Goal: Task Accomplishment & Management: Use online tool/utility

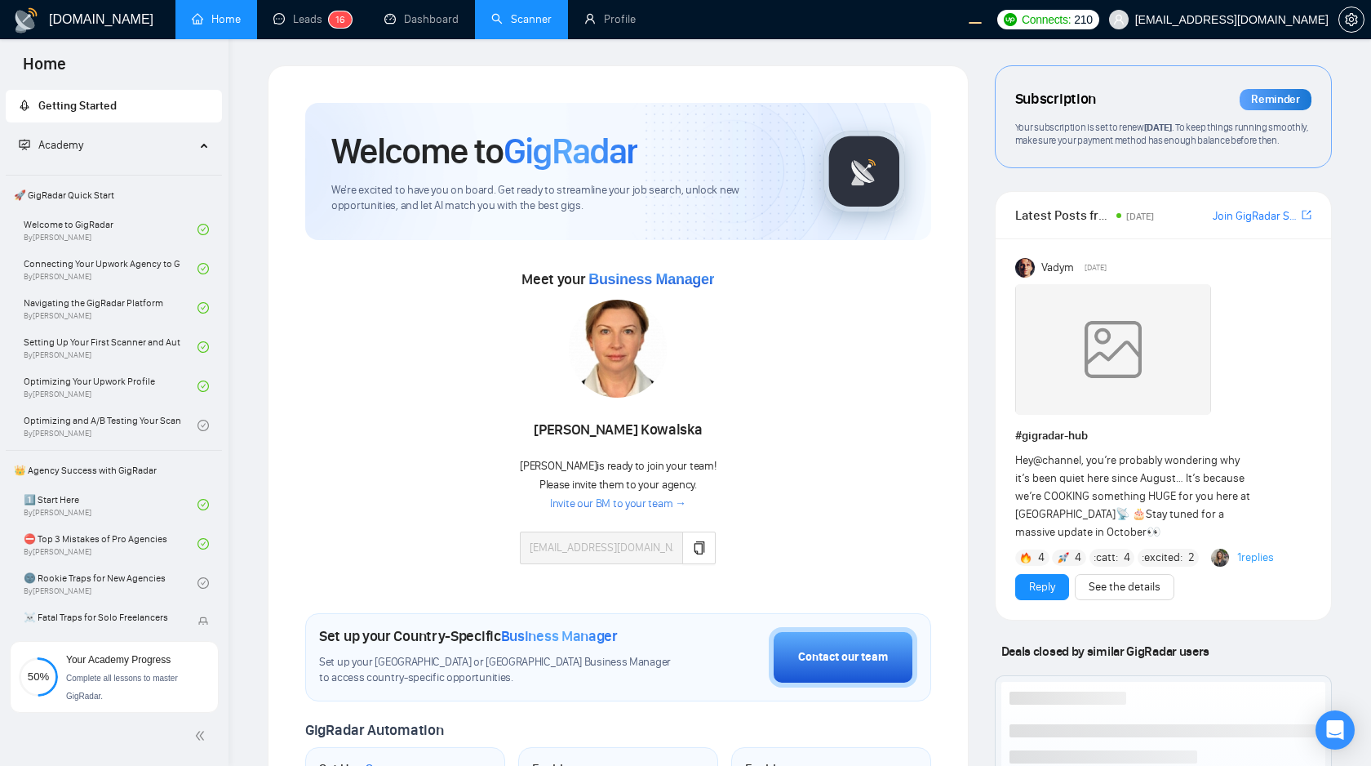
click at [524, 25] on link "Scanner" at bounding box center [521, 19] width 60 height 14
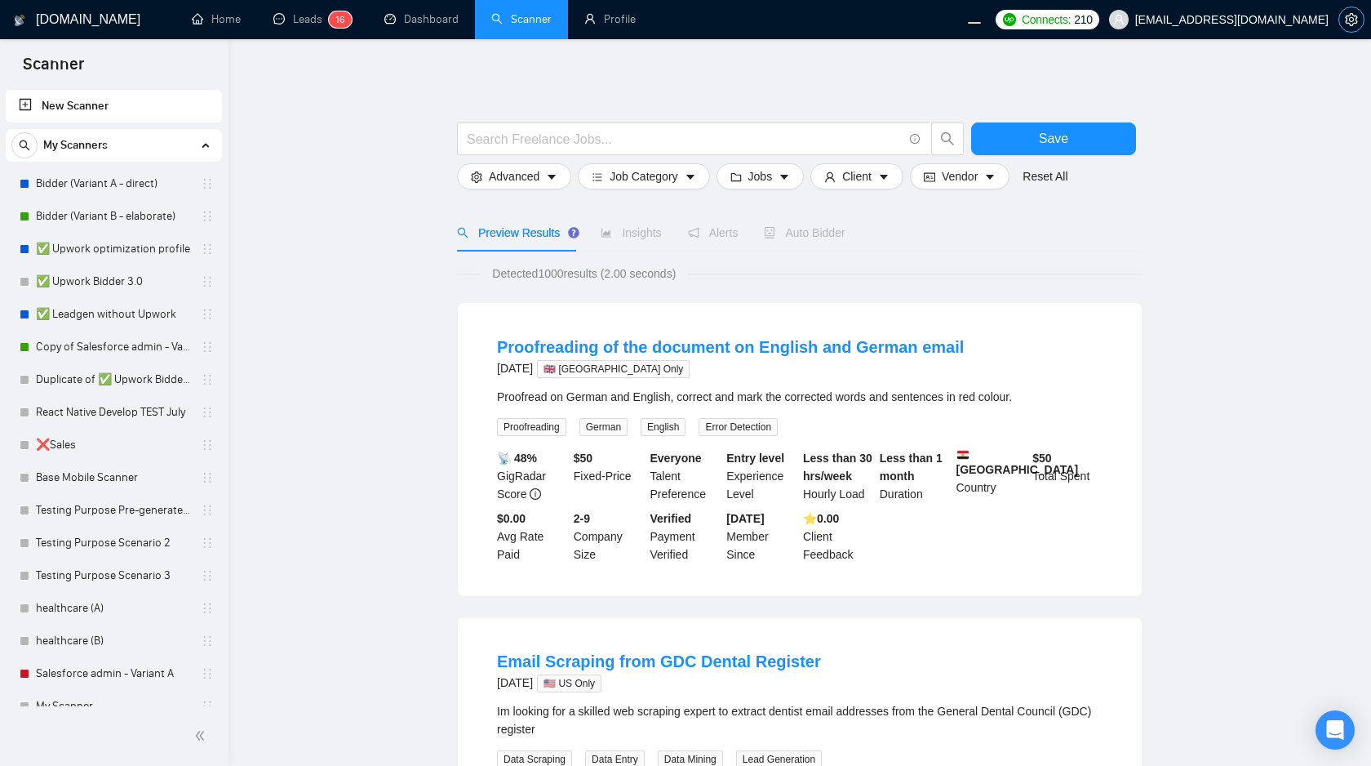
click at [1348, 24] on icon "setting" at bounding box center [1351, 19] width 12 height 13
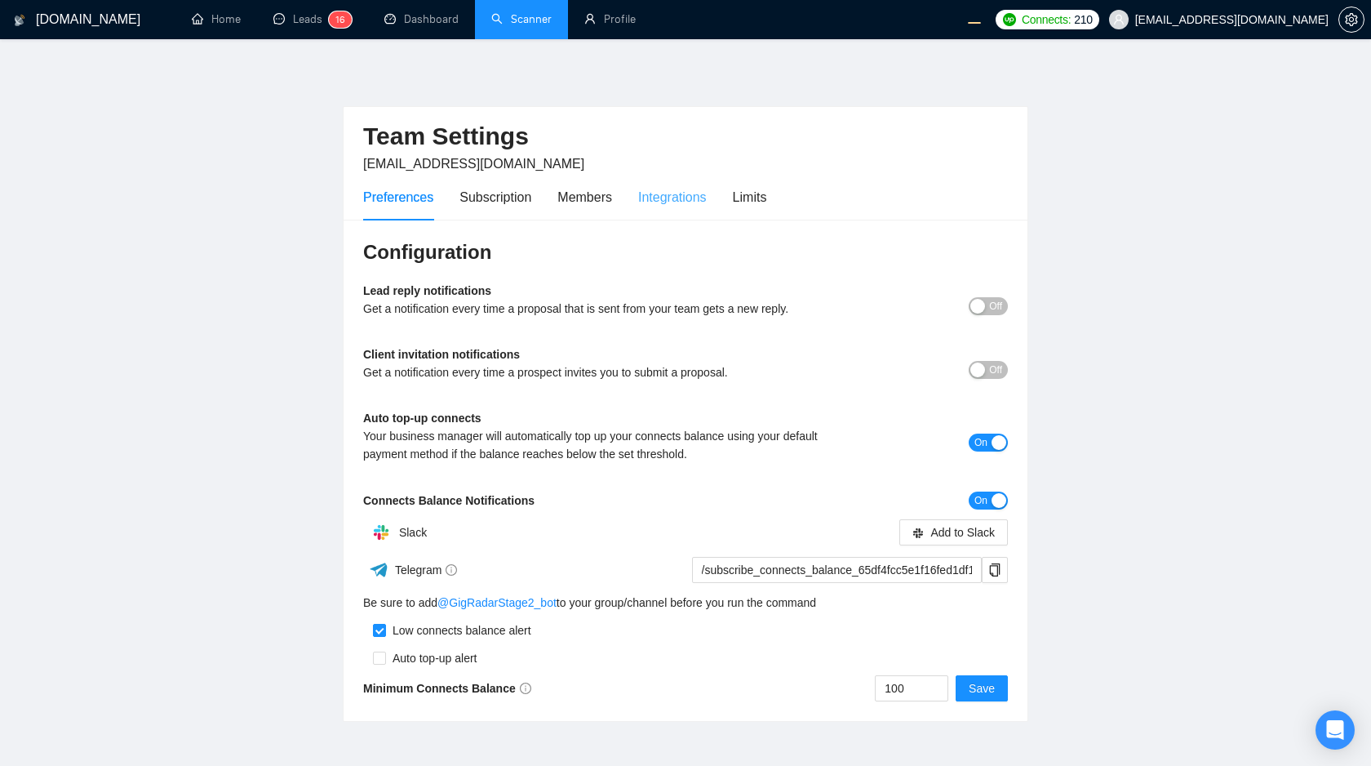
click at [658, 207] on div "Integrations" at bounding box center [672, 197] width 69 height 47
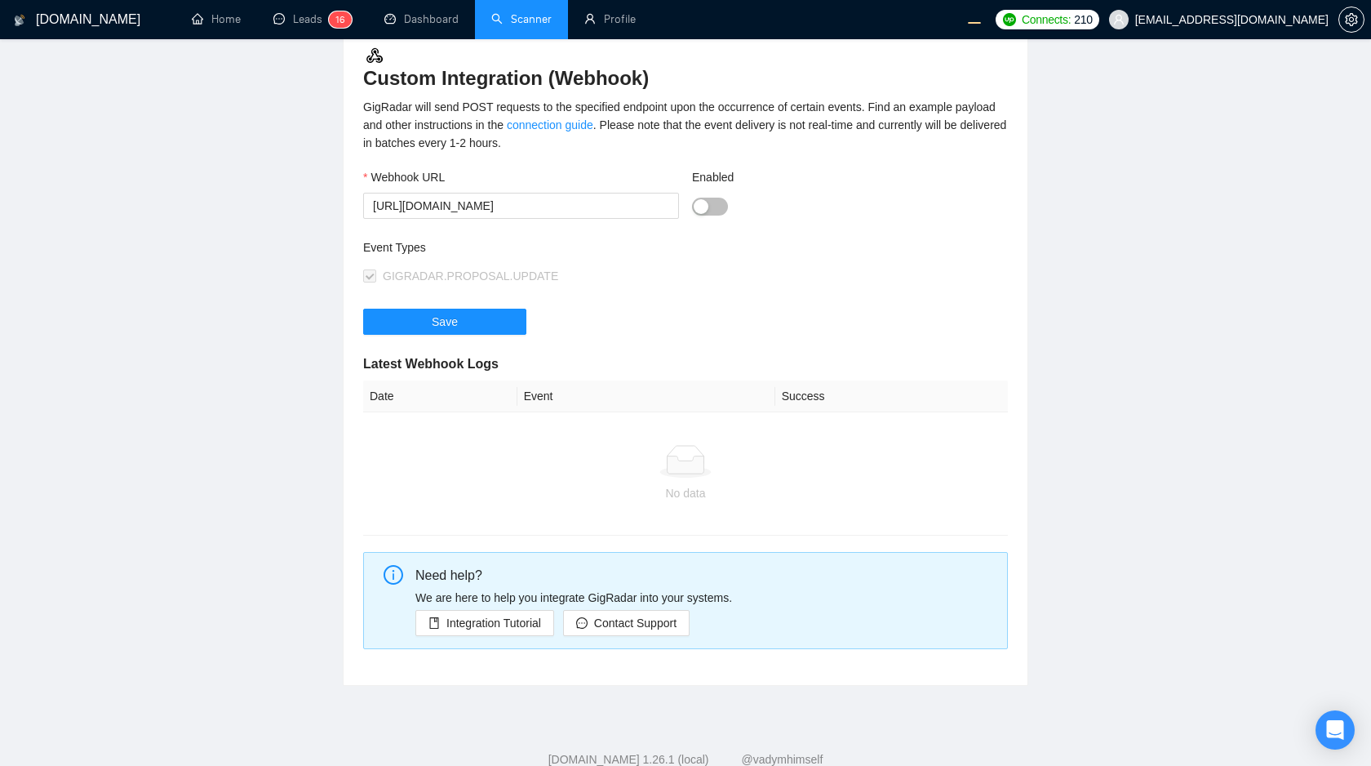
scroll to position [180, 0]
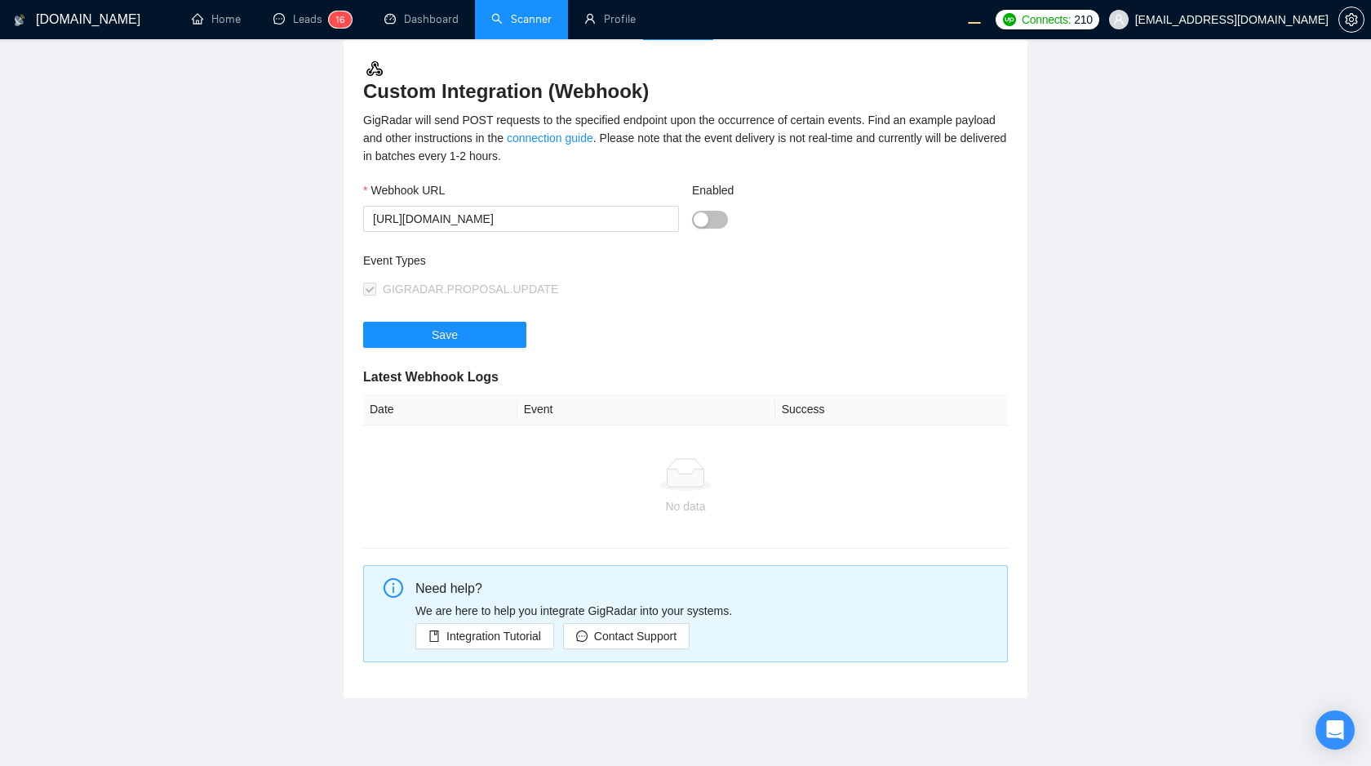
click at [977, 322] on div "Save" at bounding box center [685, 345] width 645 height 46
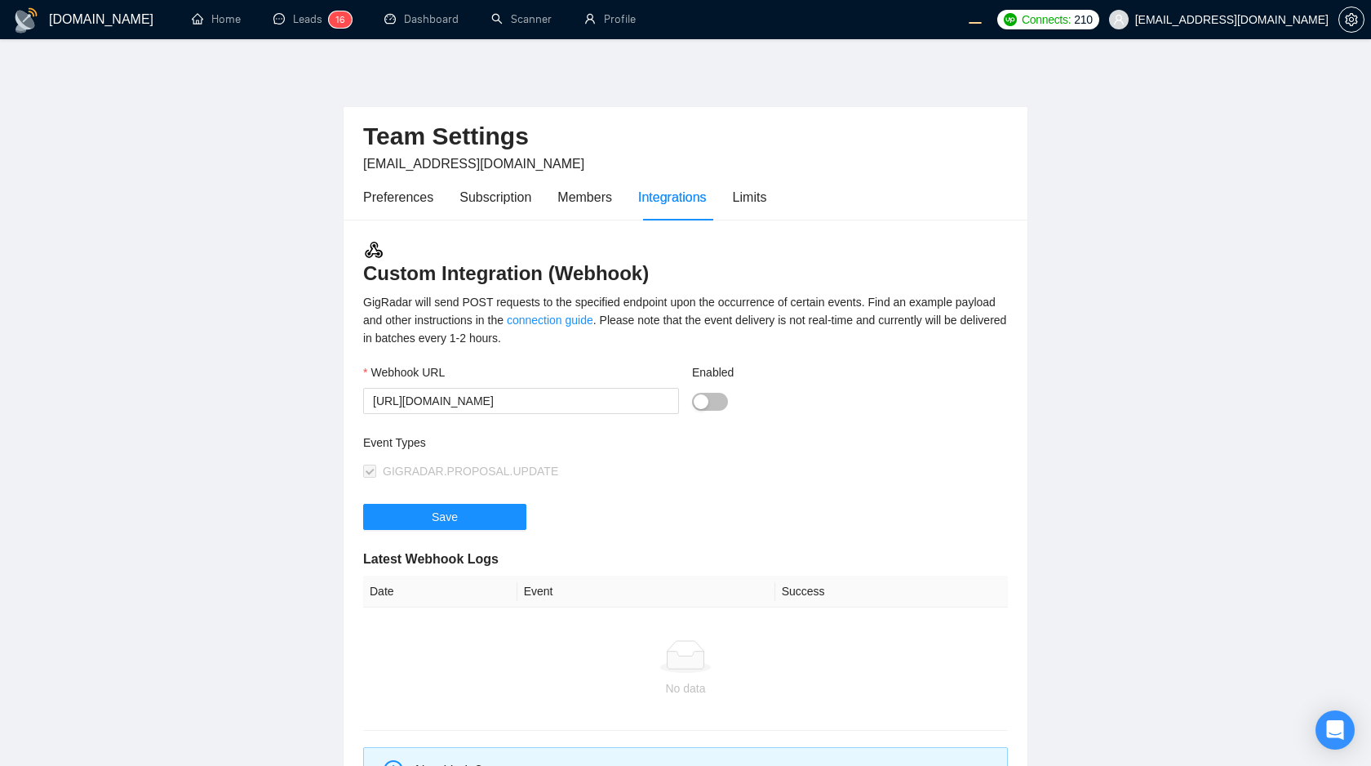
click at [709, 402] on button "Enabled" at bounding box center [710, 402] width 36 height 18
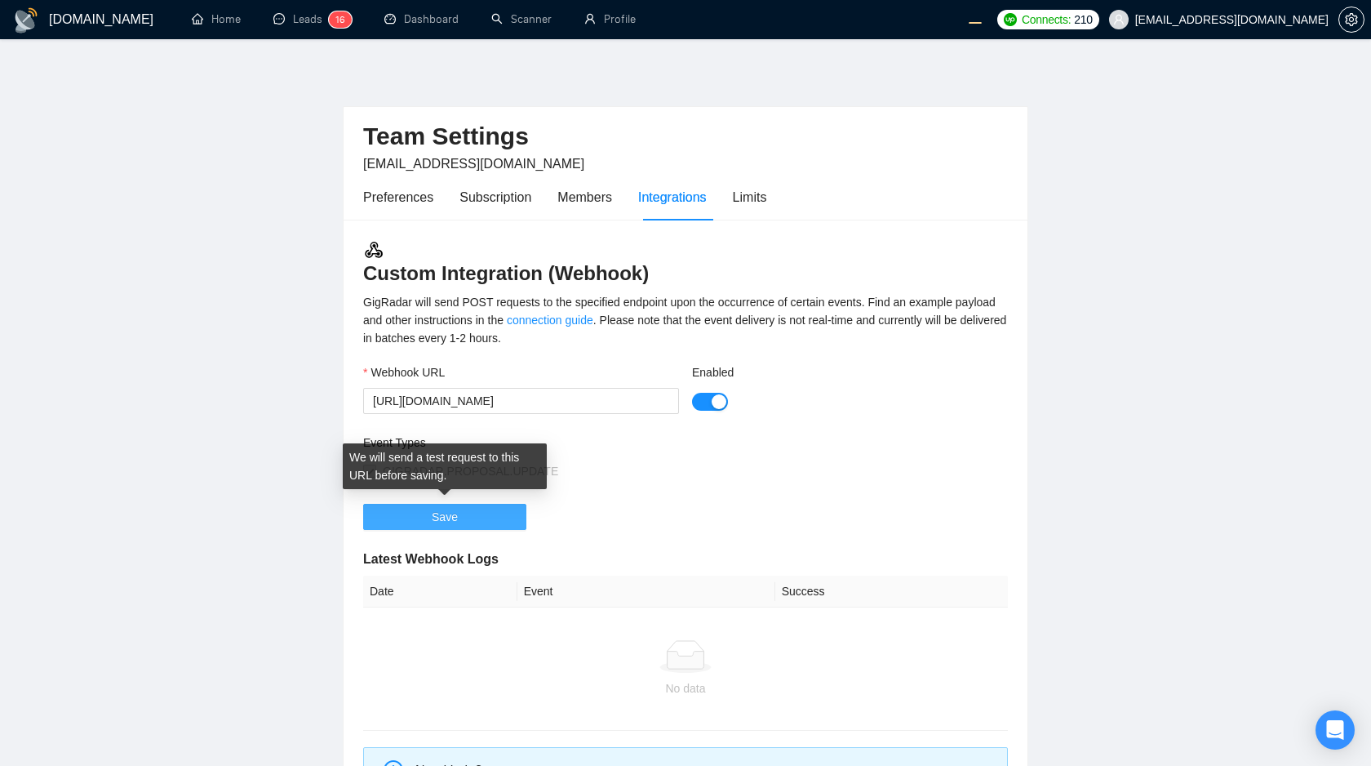
click at [486, 513] on button "Save" at bounding box center [444, 517] width 163 height 26
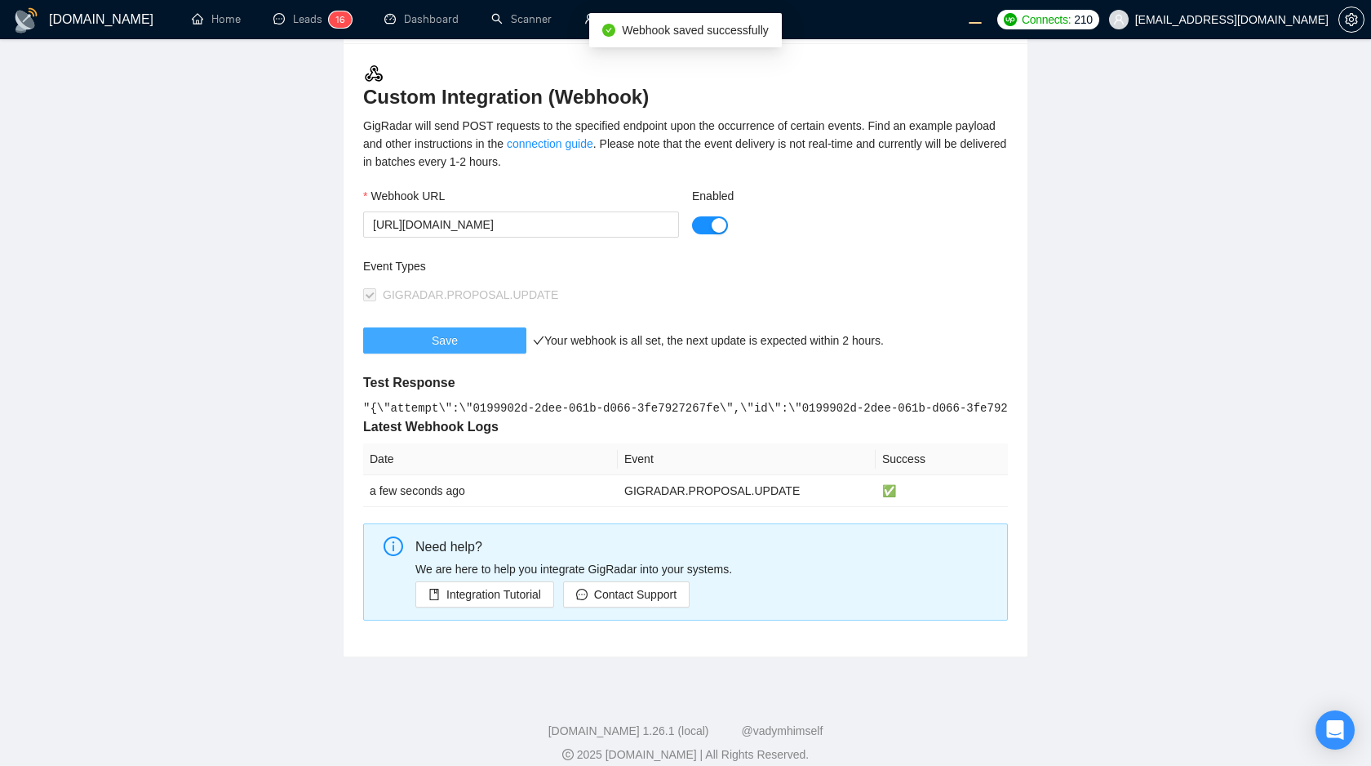
scroll to position [178, 0]
click at [1161, 277] on main "Team Settings workwiseupworkgency@gmail.com Preferences Subscription Members In…" at bounding box center [685, 271] width 1319 height 768
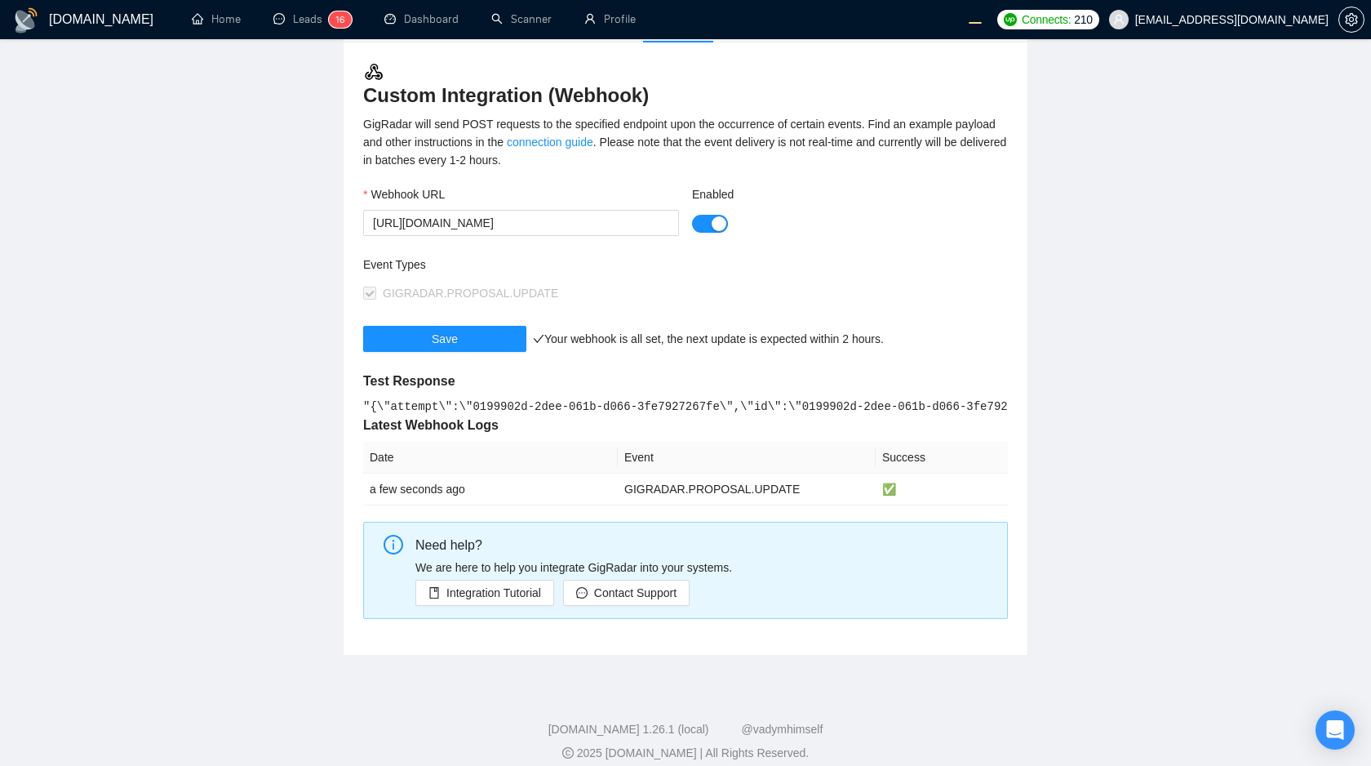
click at [1161, 277] on main "Team Settings workwiseupworkgency@gmail.com Preferences Subscription Members In…" at bounding box center [685, 271] width 1319 height 768
click at [793, 272] on div "Event Types GIGRADAR.PROPOSAL.UPDATE" at bounding box center [685, 290] width 645 height 70
click at [712, 220] on div "button" at bounding box center [719, 223] width 15 height 15
click at [438, 328] on button "Save" at bounding box center [444, 339] width 163 height 26
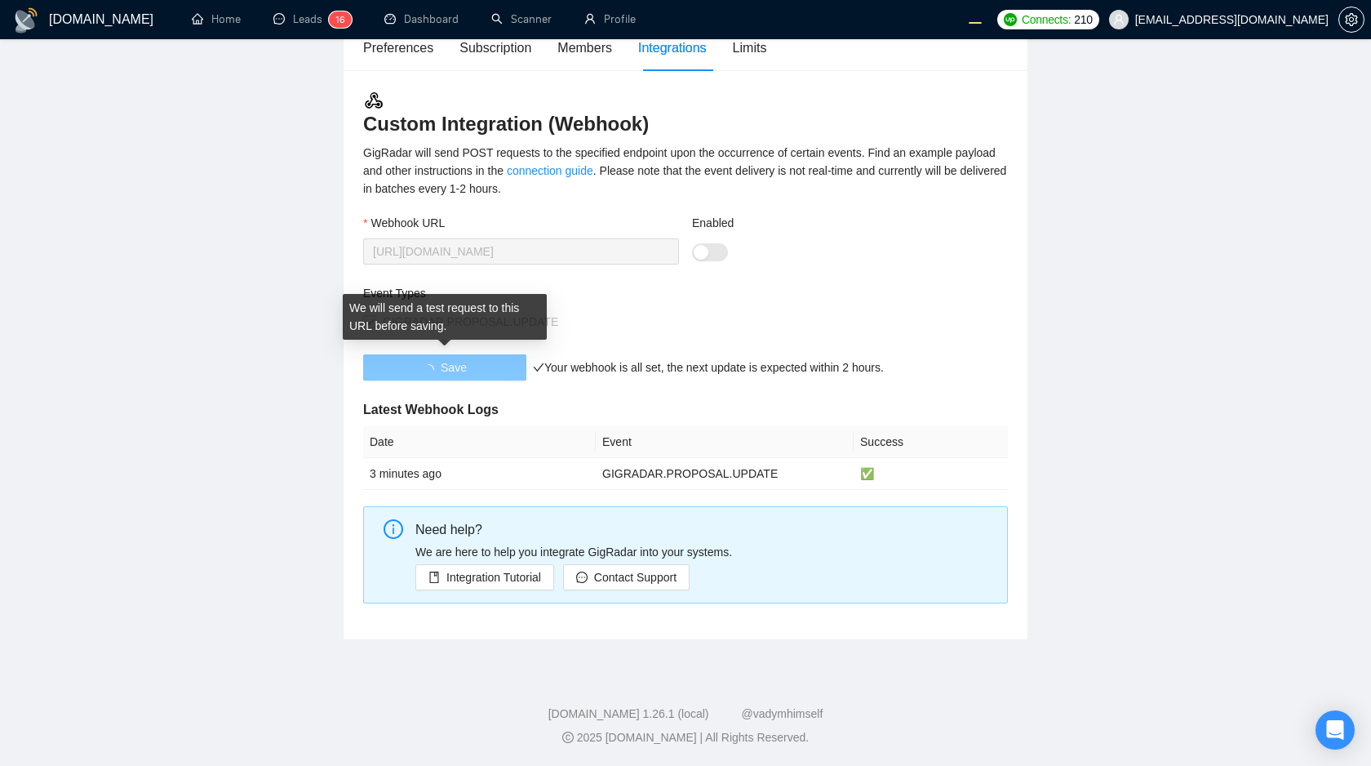
scroll to position [149, 0]
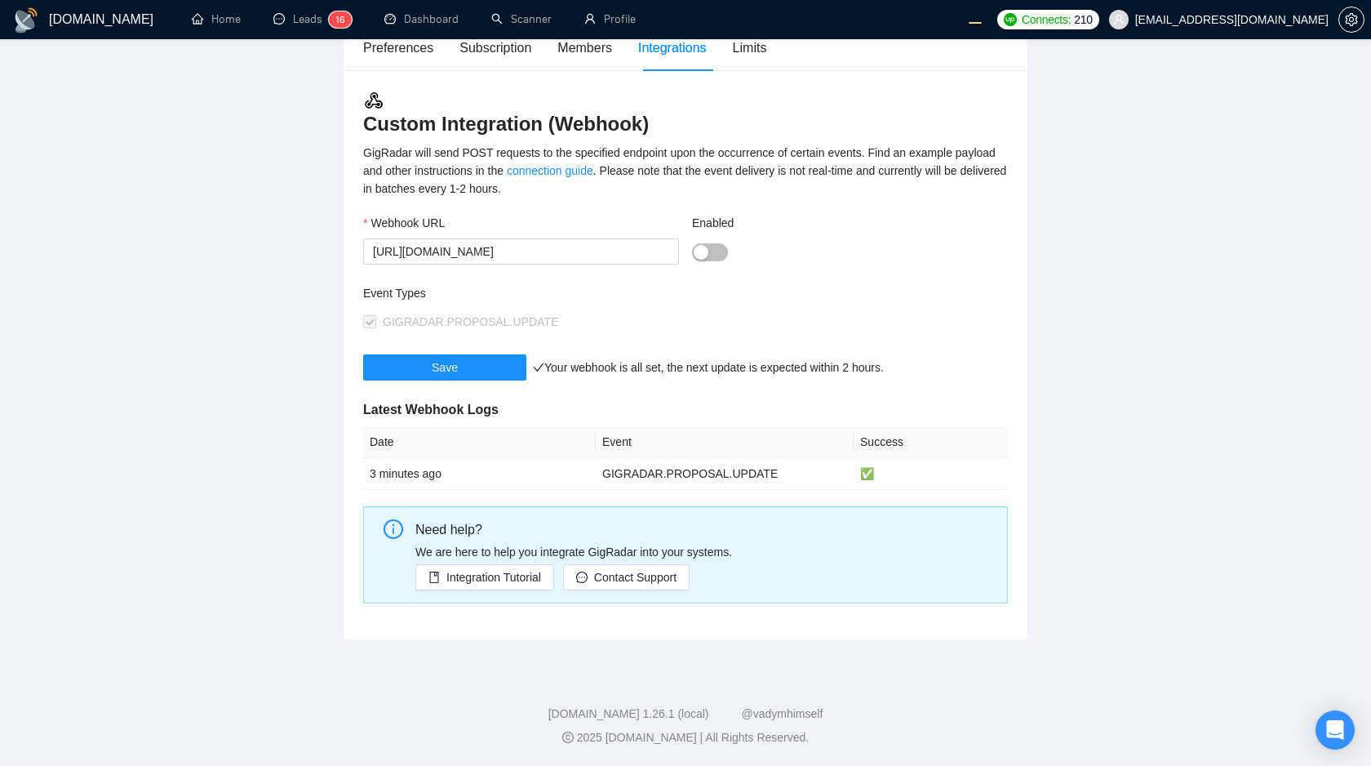
click at [1121, 383] on main "Team Settings workwiseupworkgency@gmail.com Preferences Subscription Members In…" at bounding box center [685, 278] width 1319 height 724
click at [717, 253] on button "Enabled" at bounding box center [710, 252] width 36 height 18
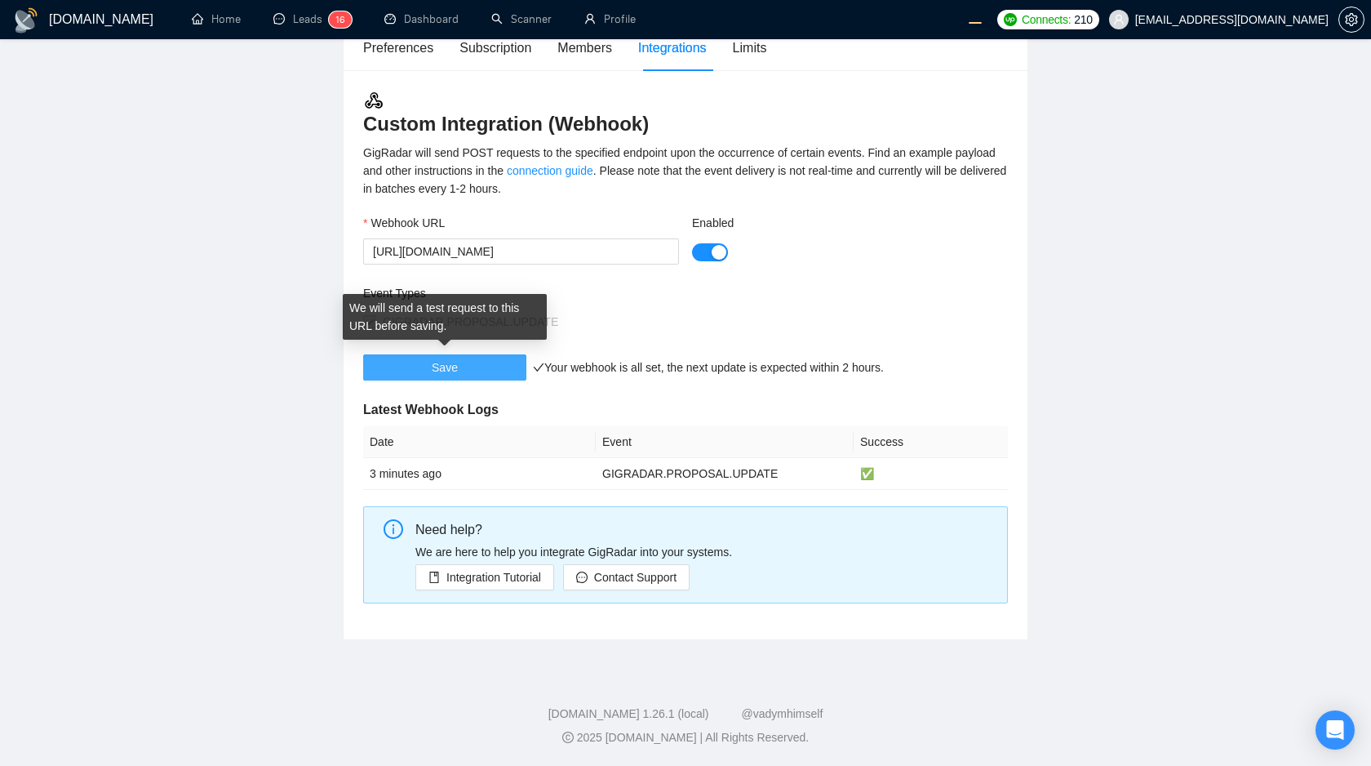
click at [446, 362] on span "Save" at bounding box center [445, 367] width 26 height 18
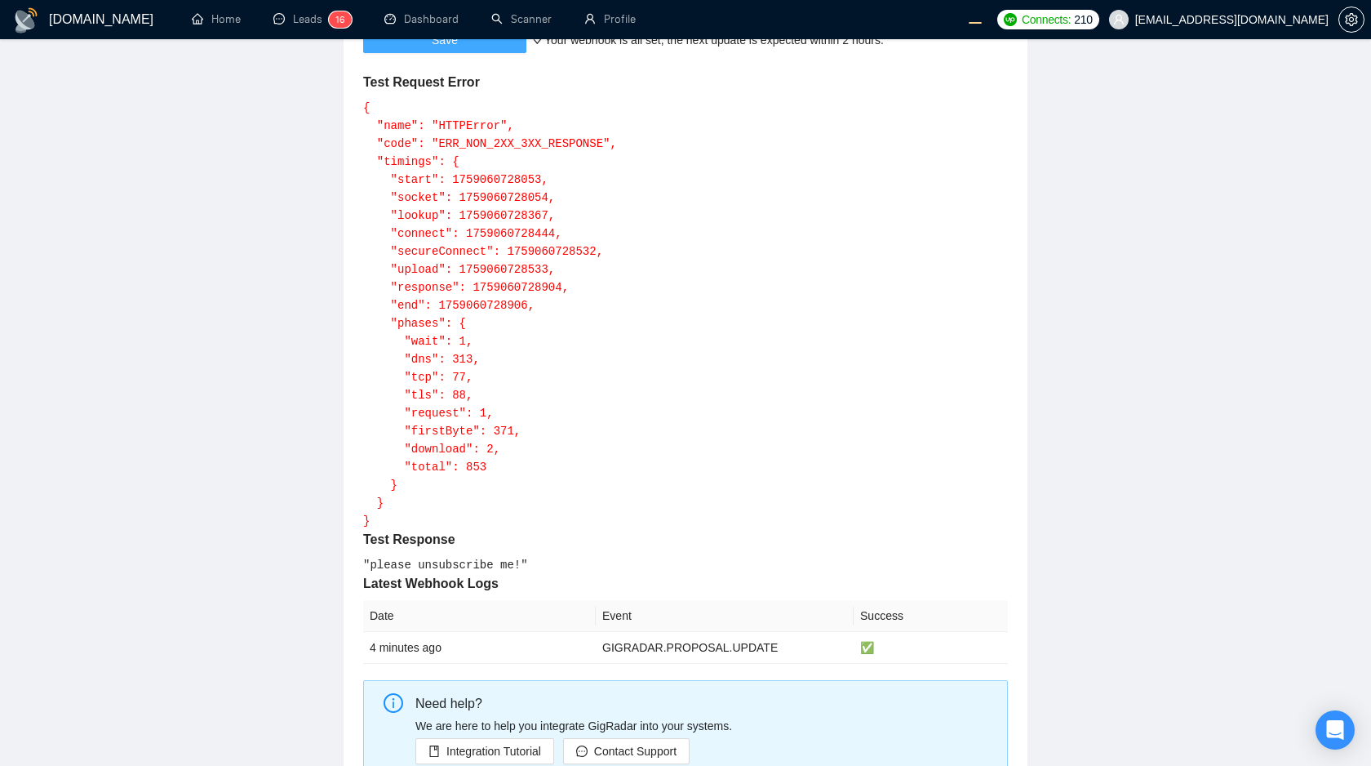
scroll to position [478, 0]
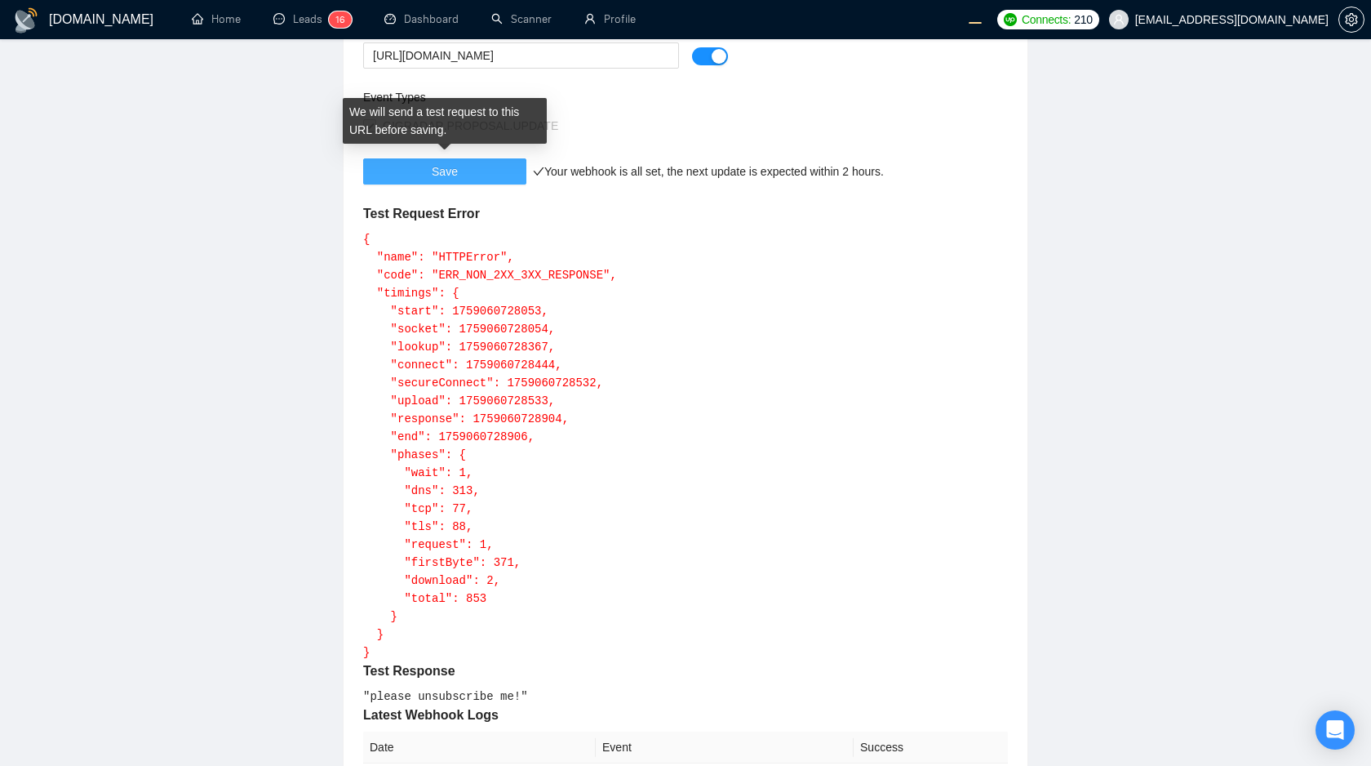
click at [472, 161] on button "Save" at bounding box center [444, 171] width 163 height 26
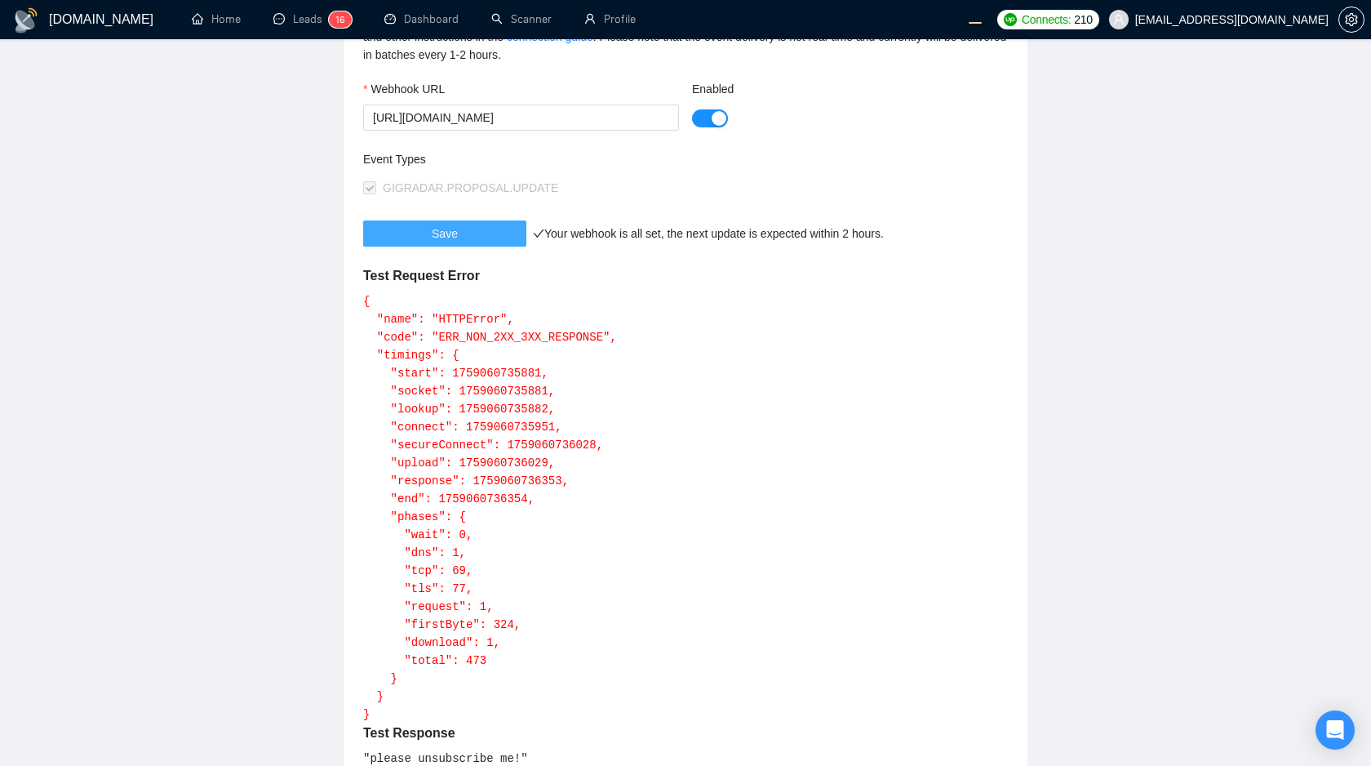
scroll to position [255, 0]
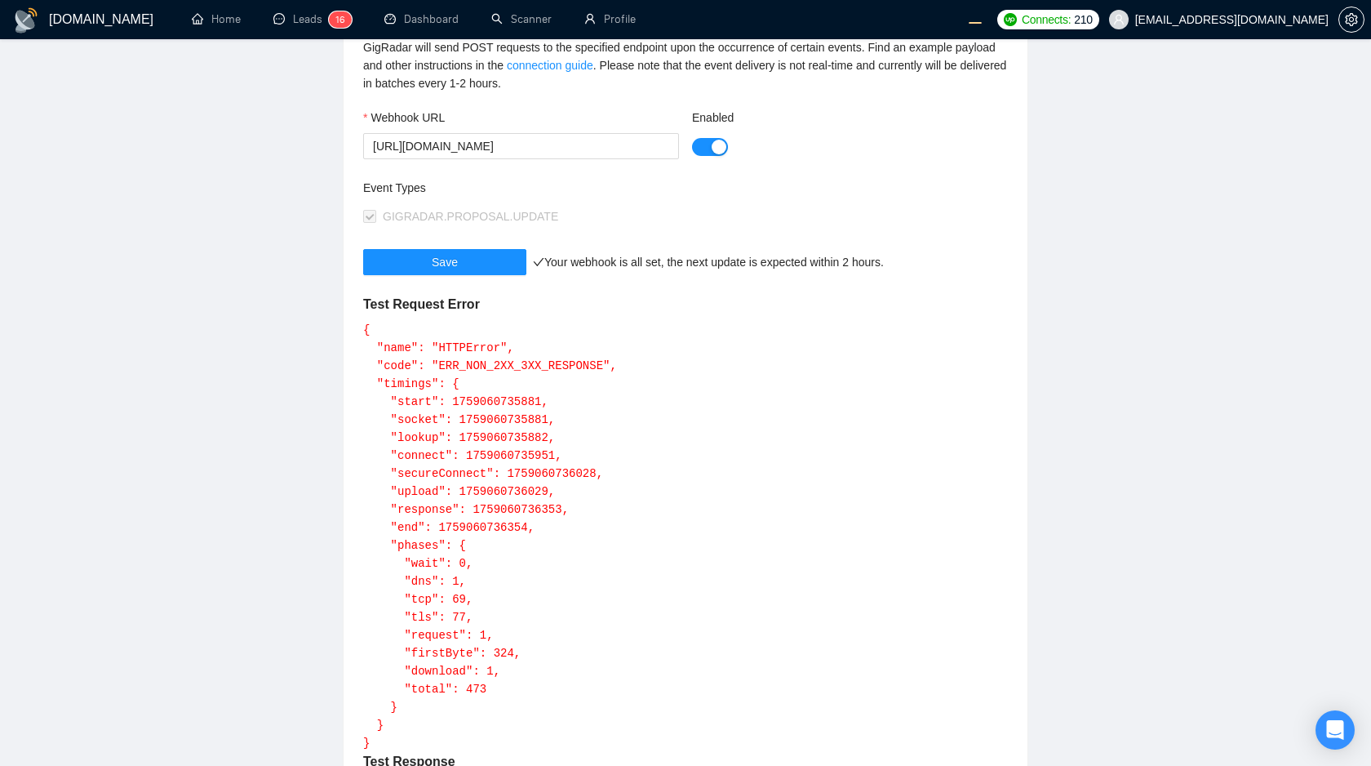
click at [707, 141] on button "Enabled" at bounding box center [710, 147] width 36 height 18
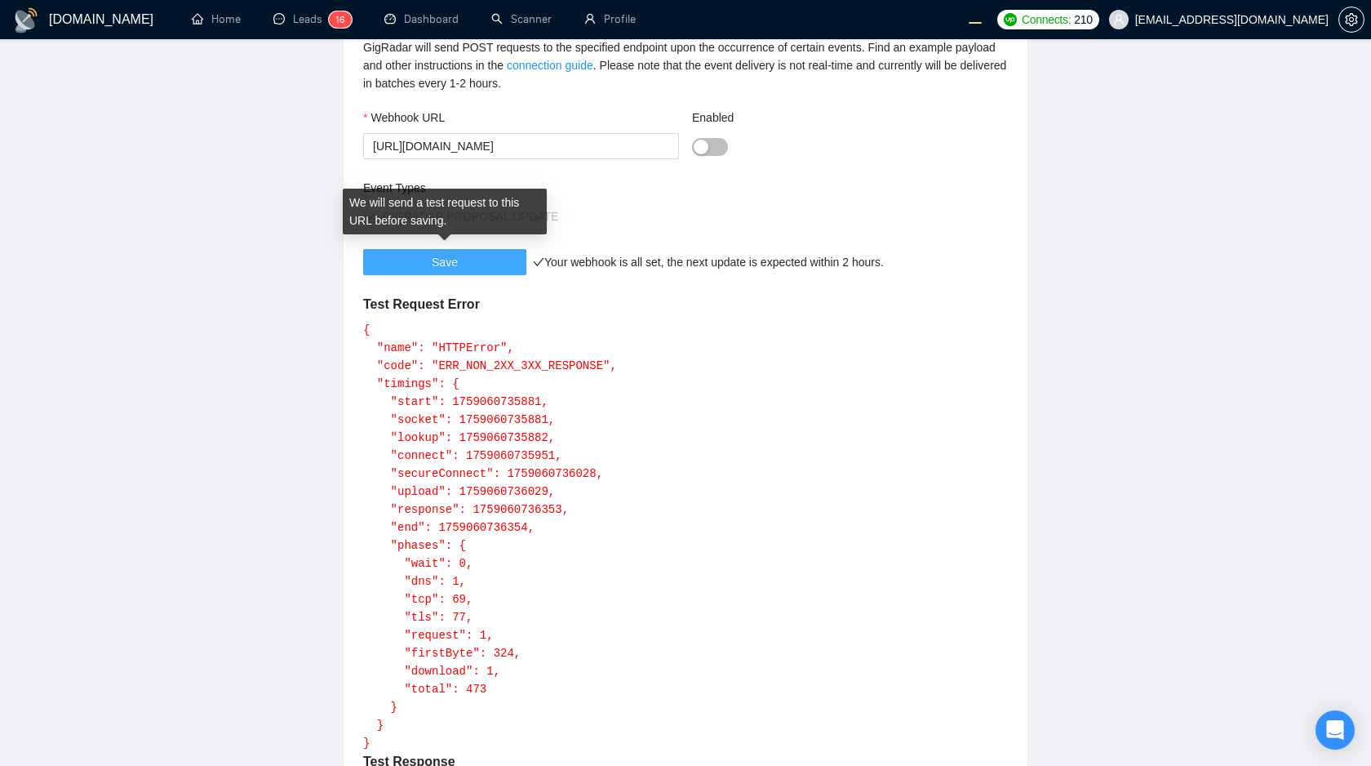
click at [450, 264] on span "Save" at bounding box center [445, 262] width 26 height 18
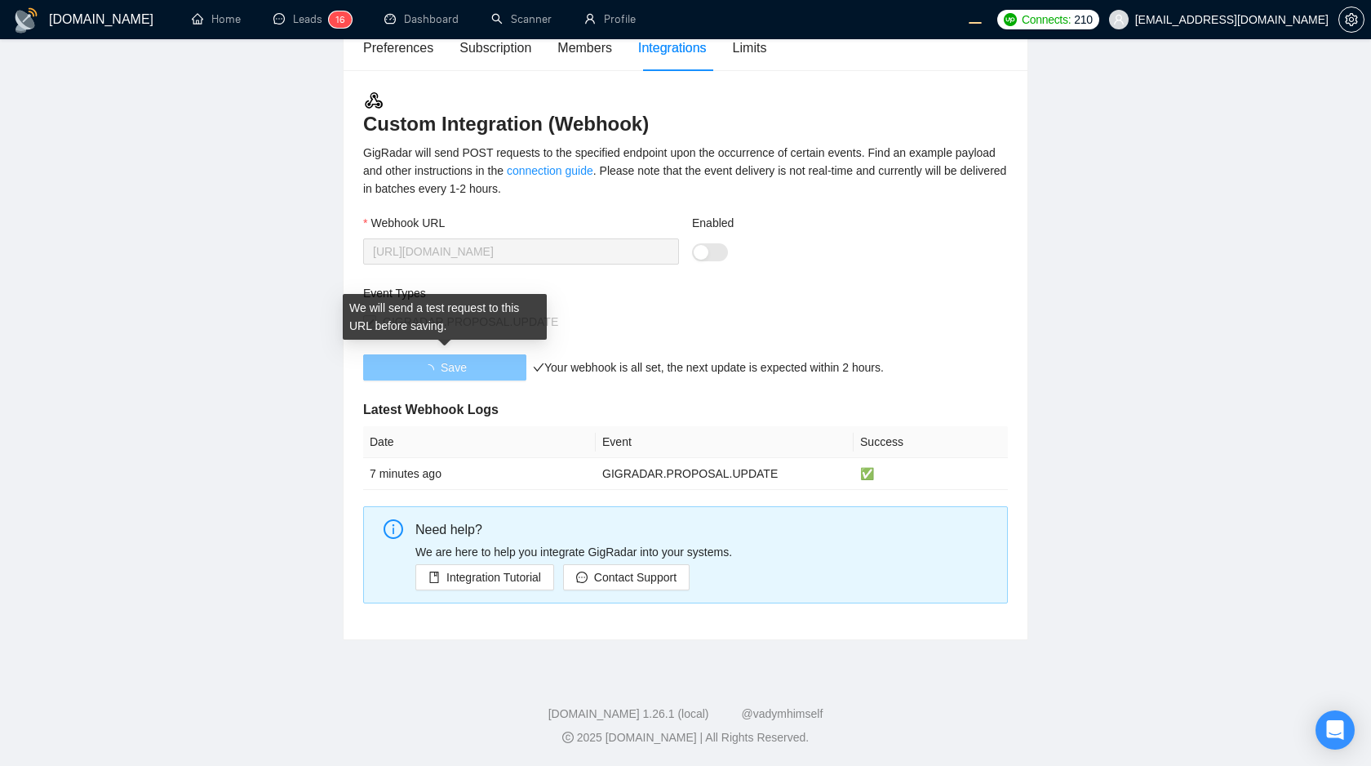
scroll to position [149, 0]
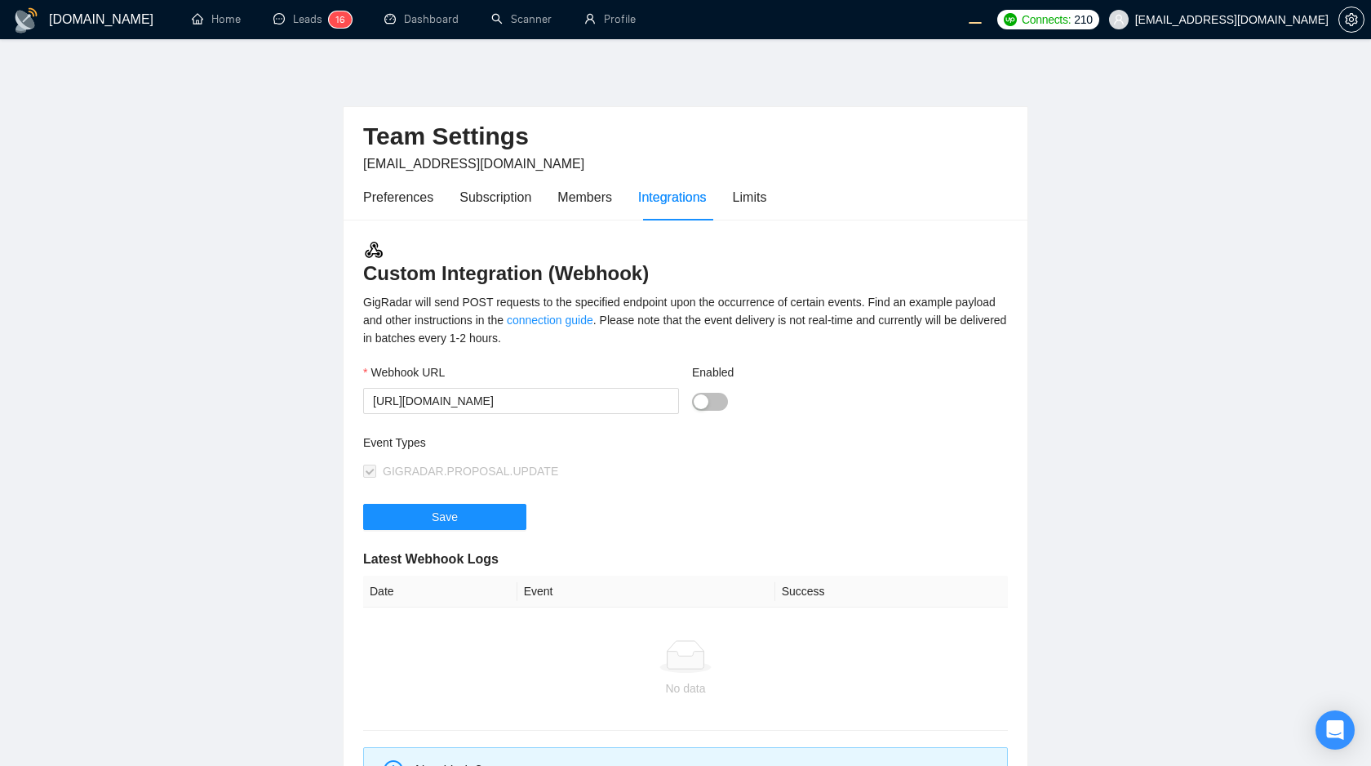
scroll to position [149, 0]
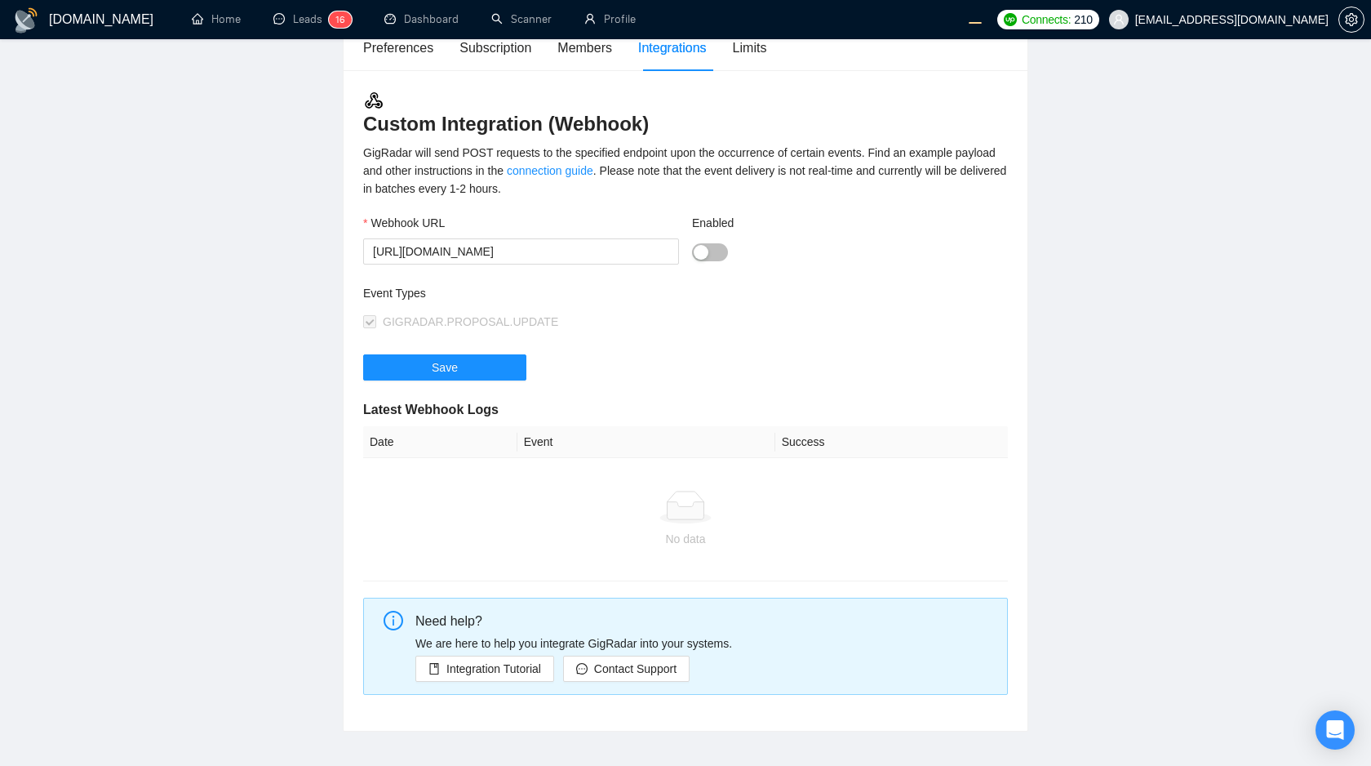
click at [712, 259] on button "Enabled" at bounding box center [710, 252] width 36 height 18
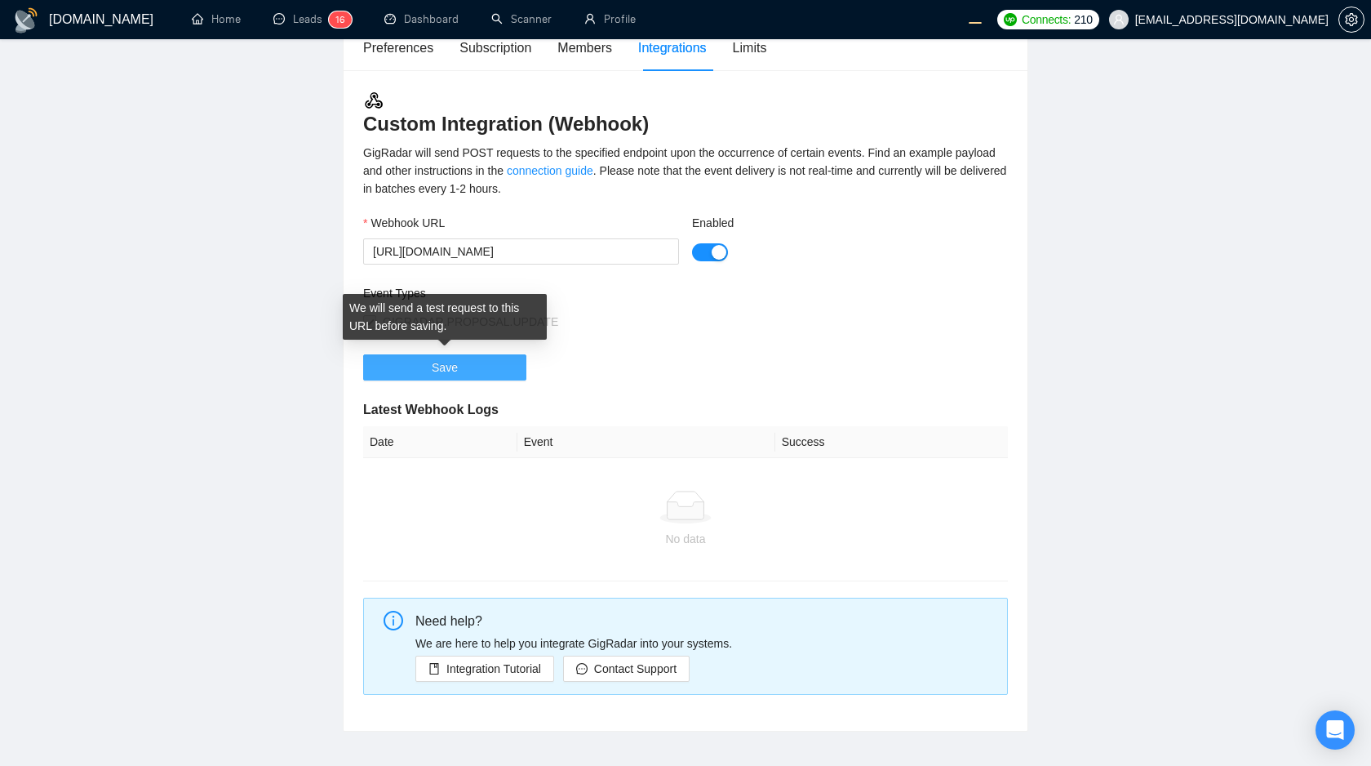
click at [497, 365] on button "Save" at bounding box center [444, 367] width 163 height 26
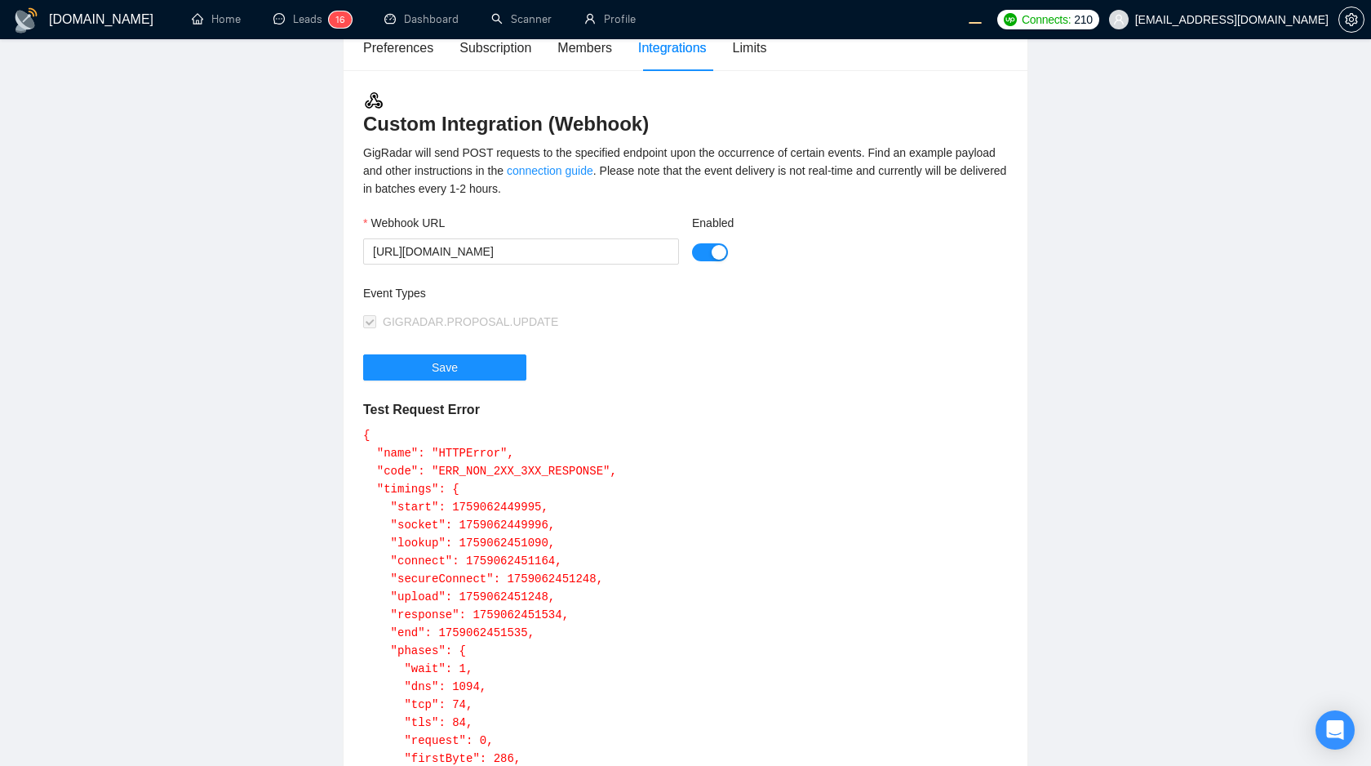
click at [712, 251] on div "button" at bounding box center [719, 252] width 15 height 15
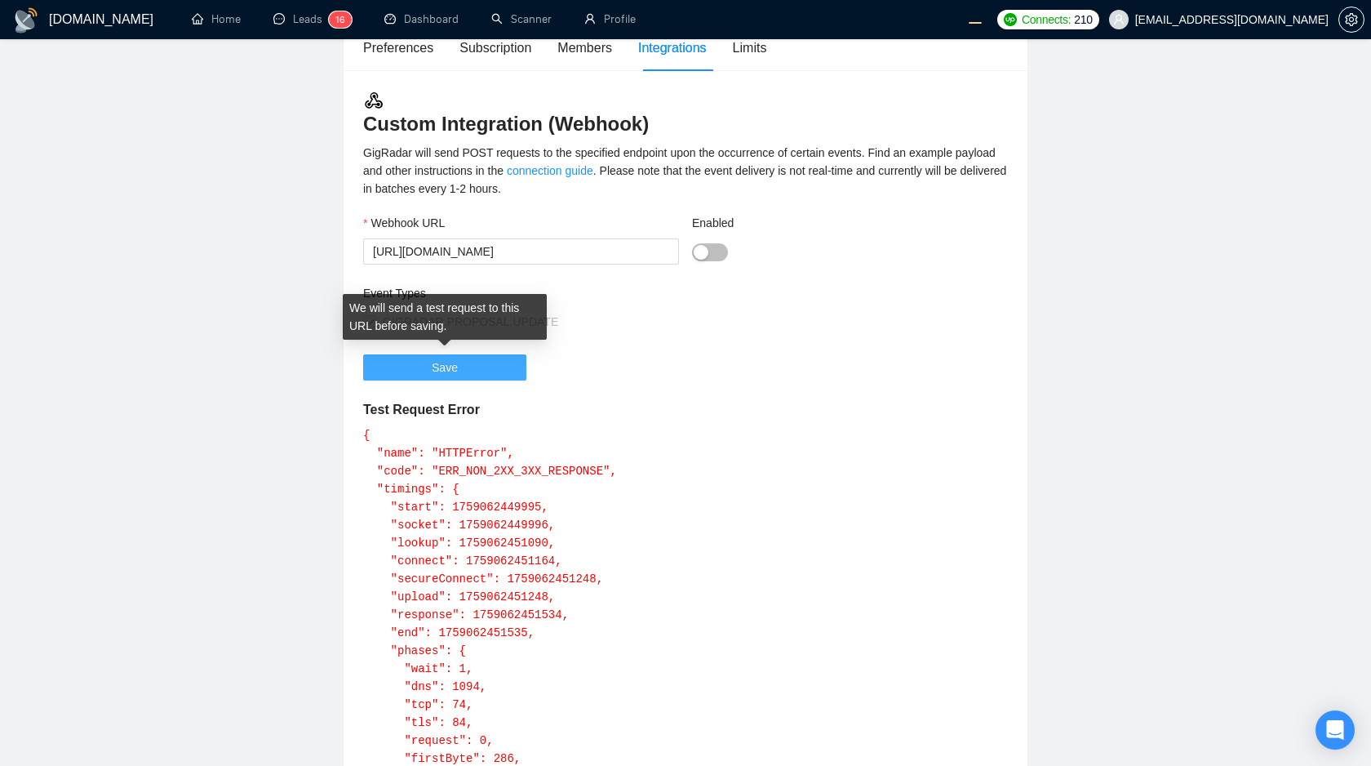
click at [508, 362] on button "Save" at bounding box center [444, 367] width 163 height 26
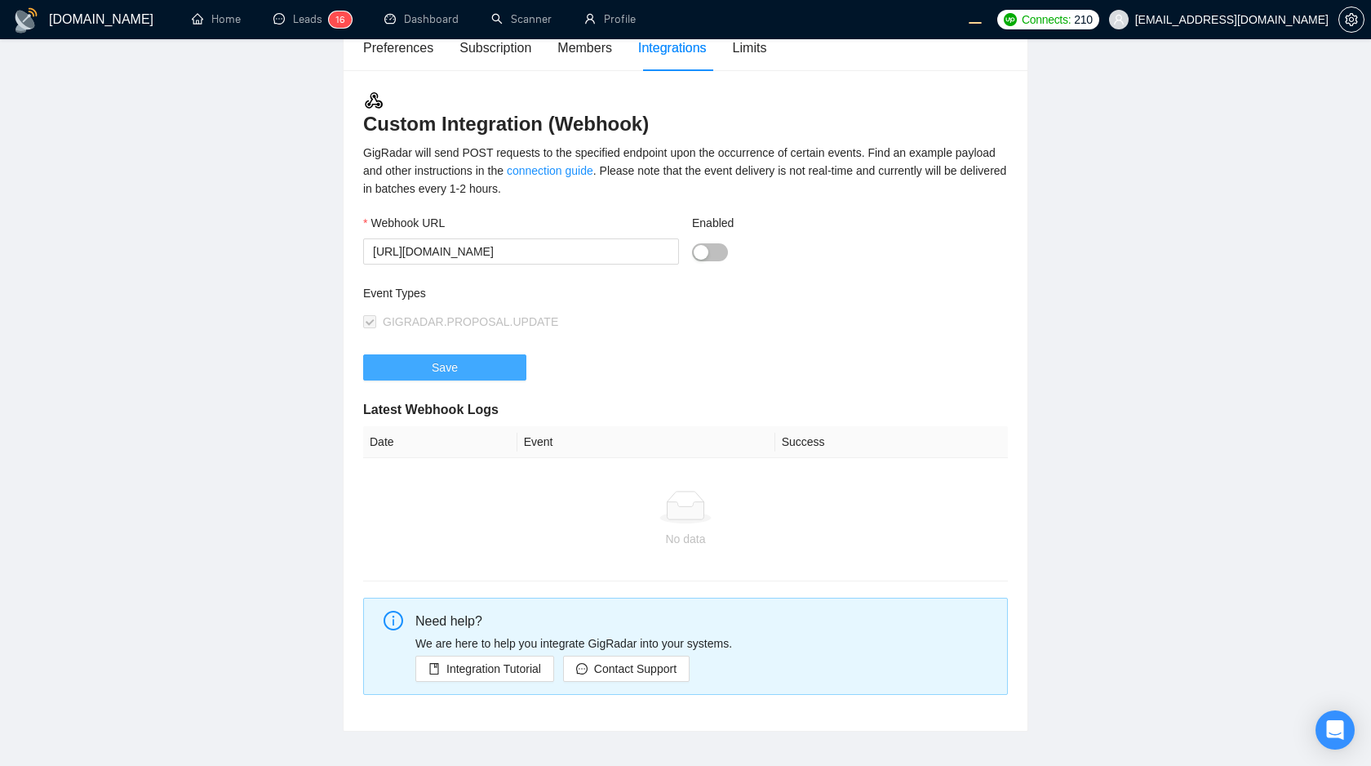
scroll to position [0, 0]
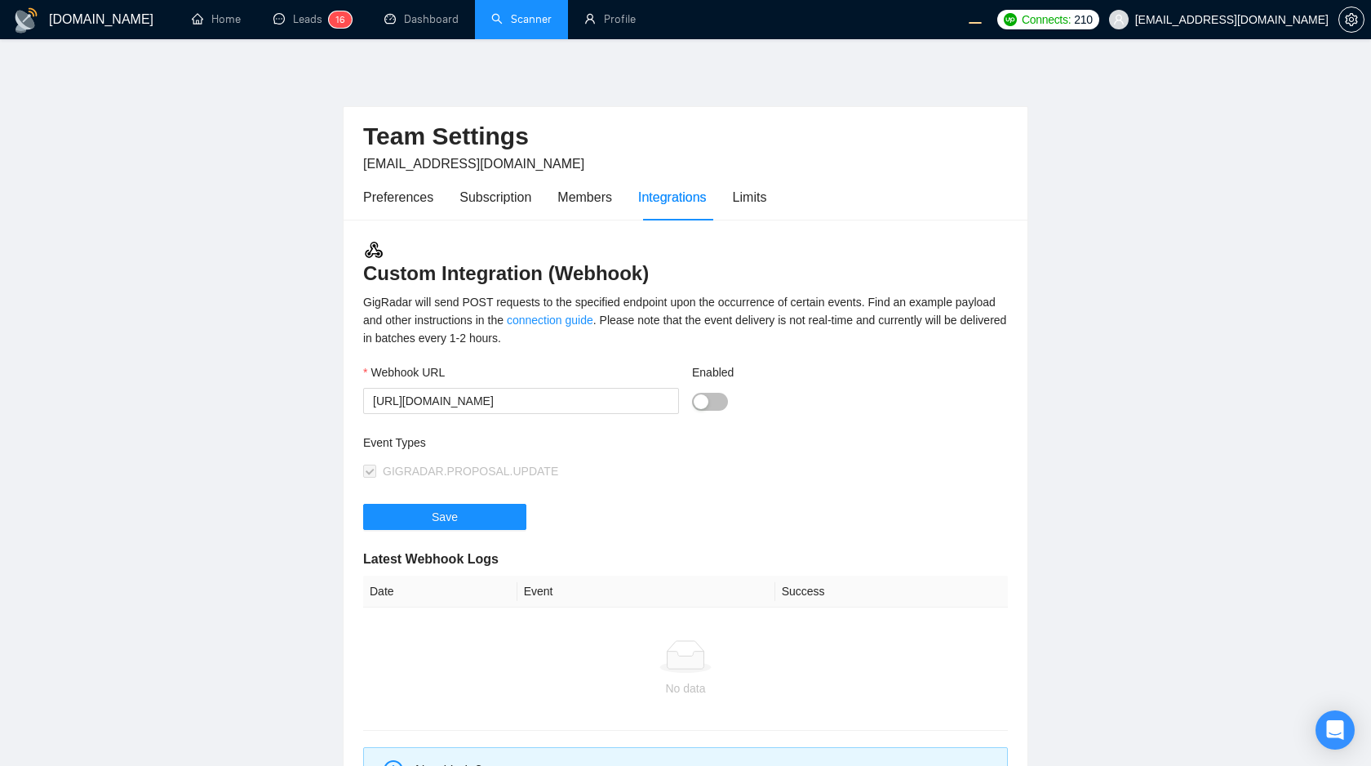
click at [540, 14] on link "Scanner" at bounding box center [521, 19] width 60 height 14
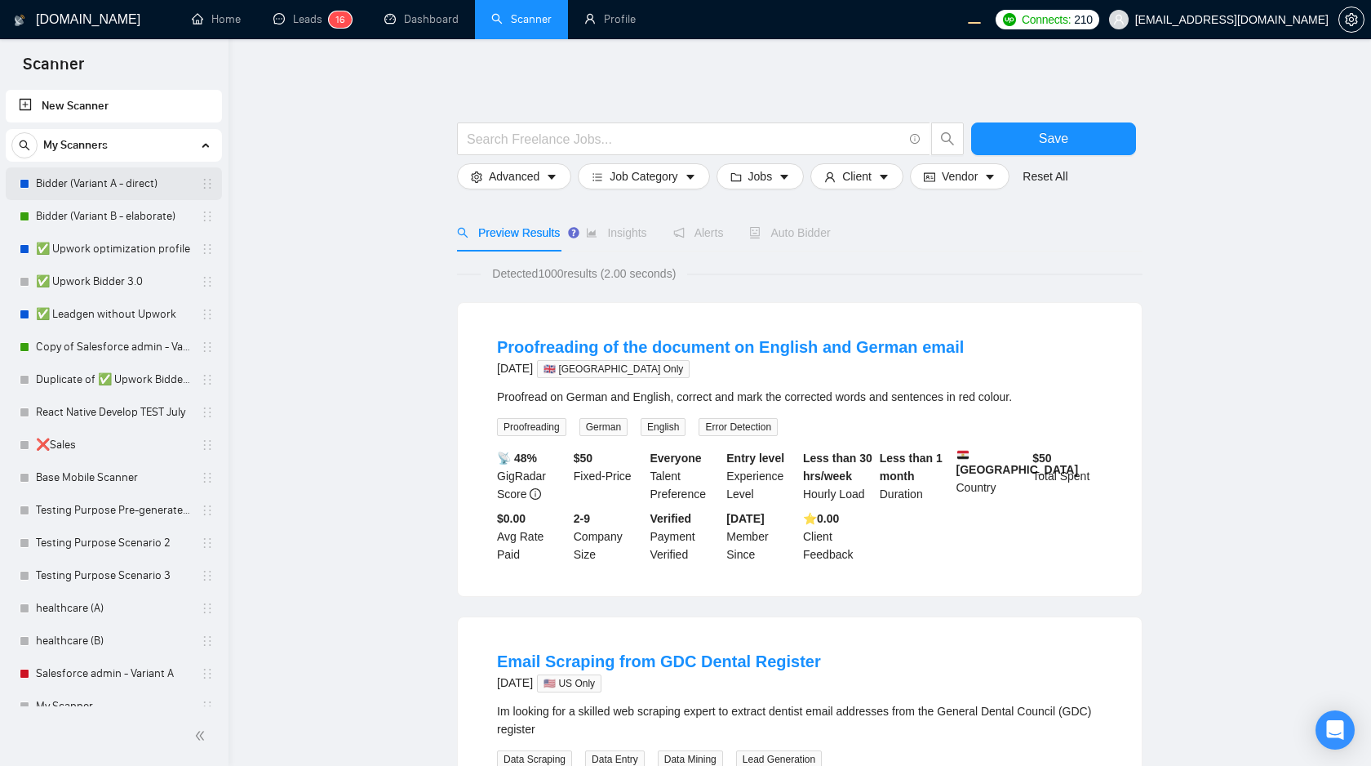
click at [103, 189] on link "Bidder (Variant A - direct)" at bounding box center [113, 183] width 155 height 33
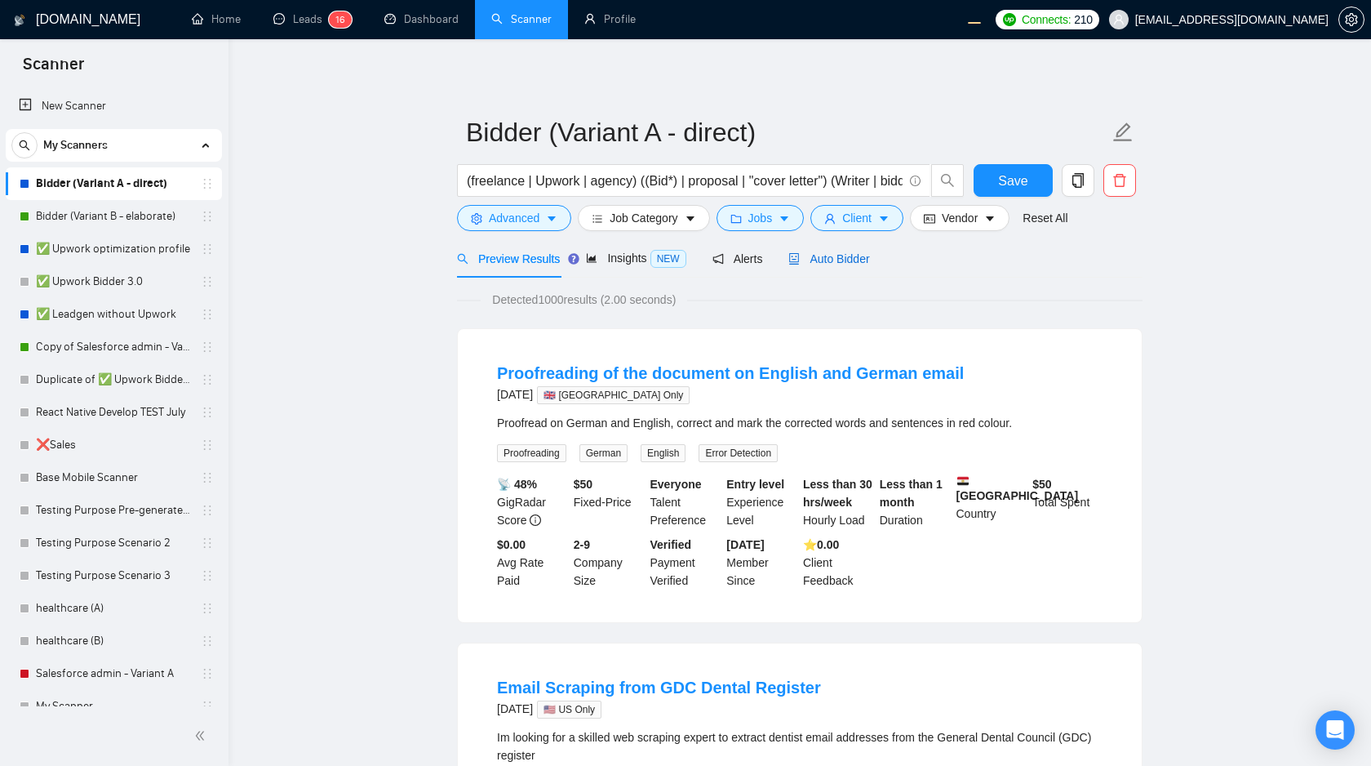
click at [840, 265] on div "Auto Bidder" at bounding box center [828, 259] width 81 height 18
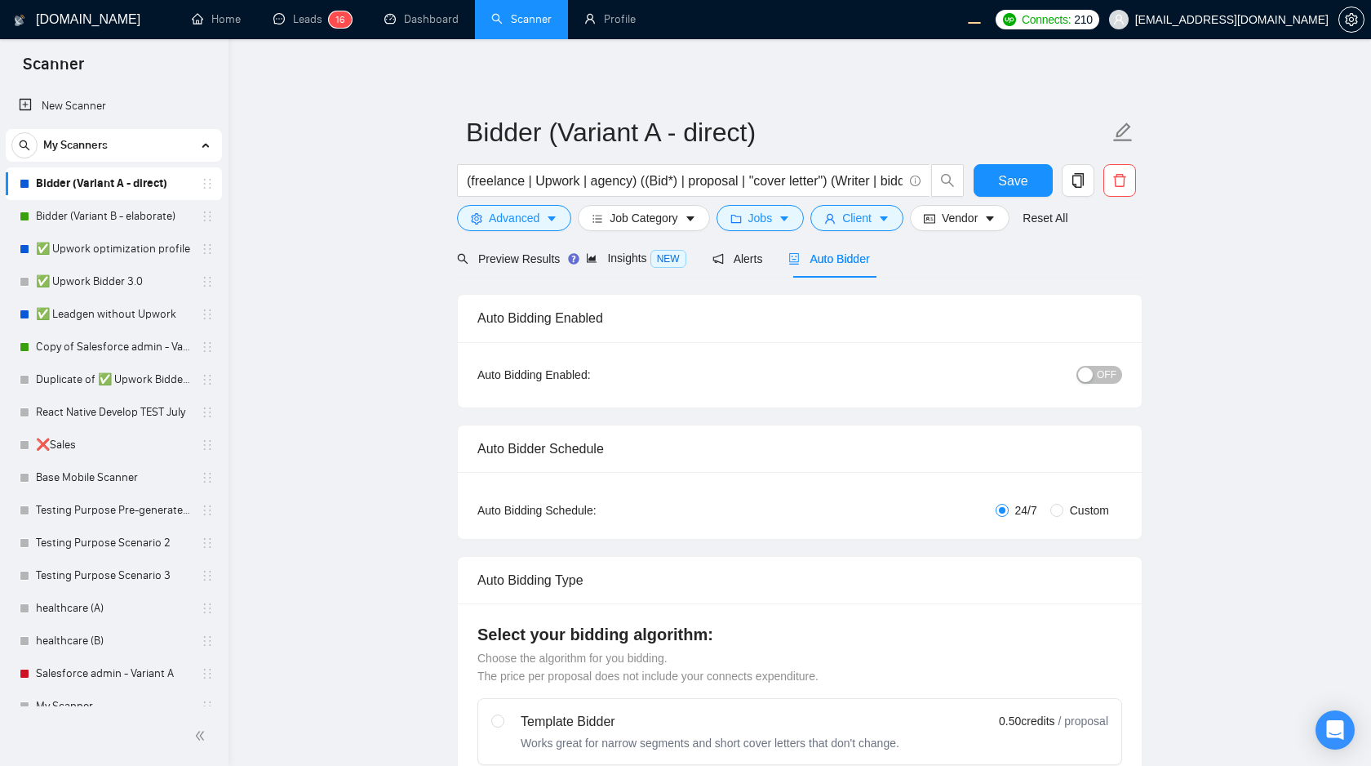
radio input "false"
radio input "true"
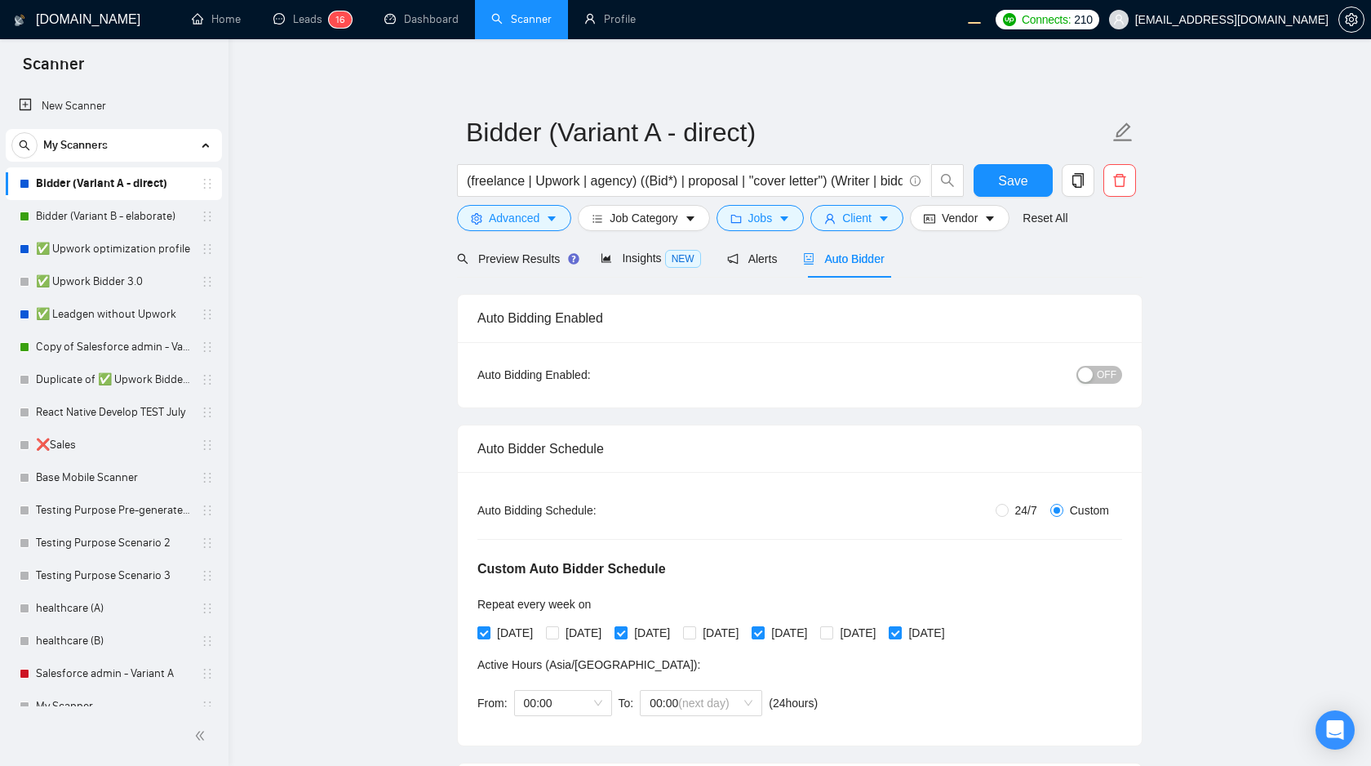
click at [1098, 381] on span "OFF" at bounding box center [1107, 375] width 20 height 18
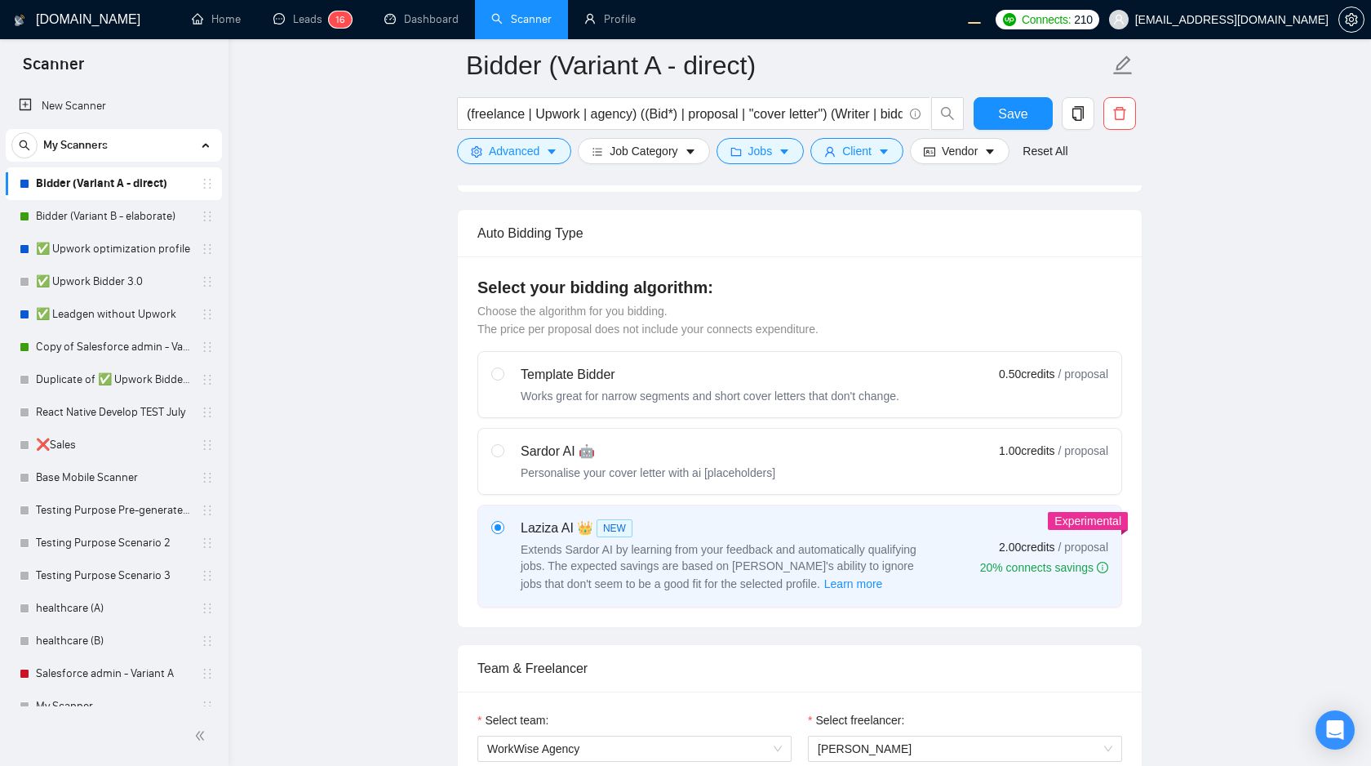
scroll to position [575, 0]
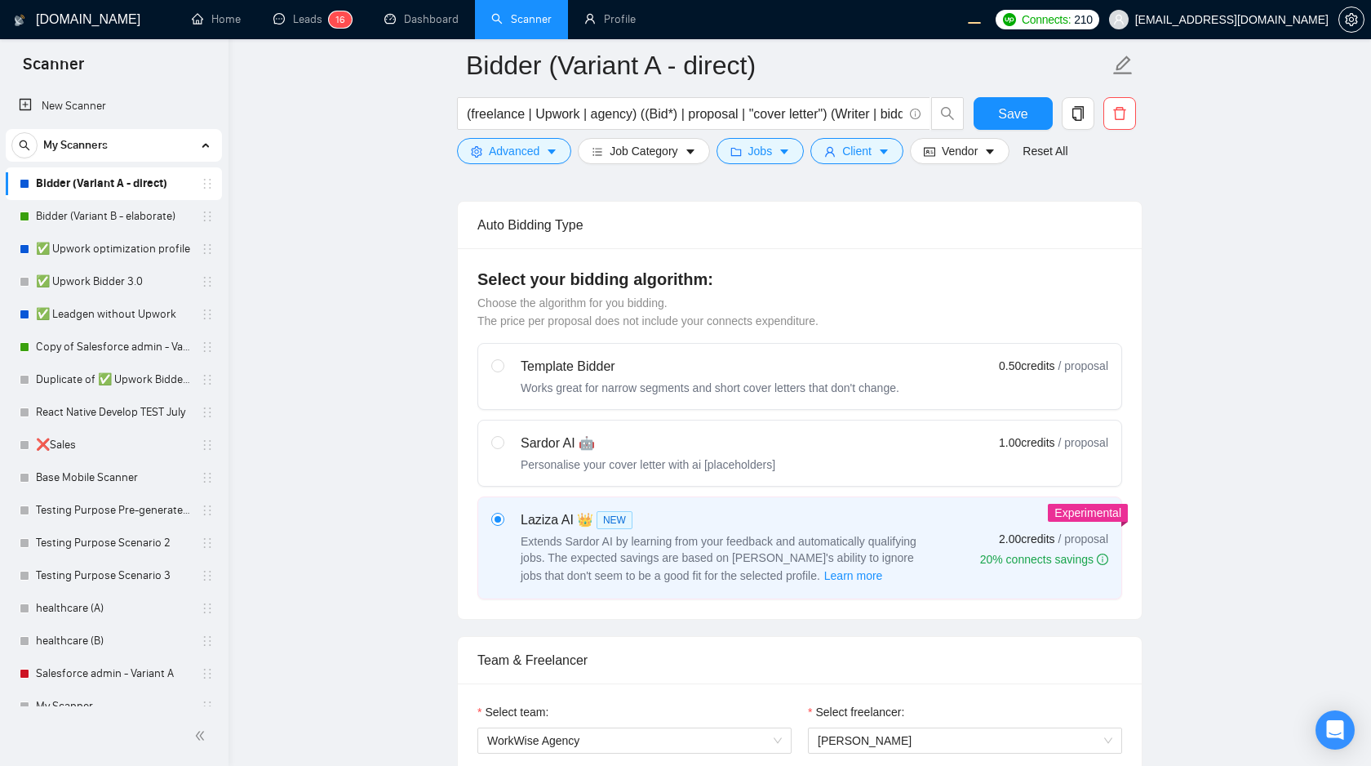
click at [873, 462] on div "Sardor AI 🤖 Personalise your cover letter with ai [placeholders] 1.00 credits /…" at bounding box center [799, 452] width 617 height 39
click at [503, 447] on input "radio" at bounding box center [496, 441] width 11 height 11
radio input "true"
radio input "false"
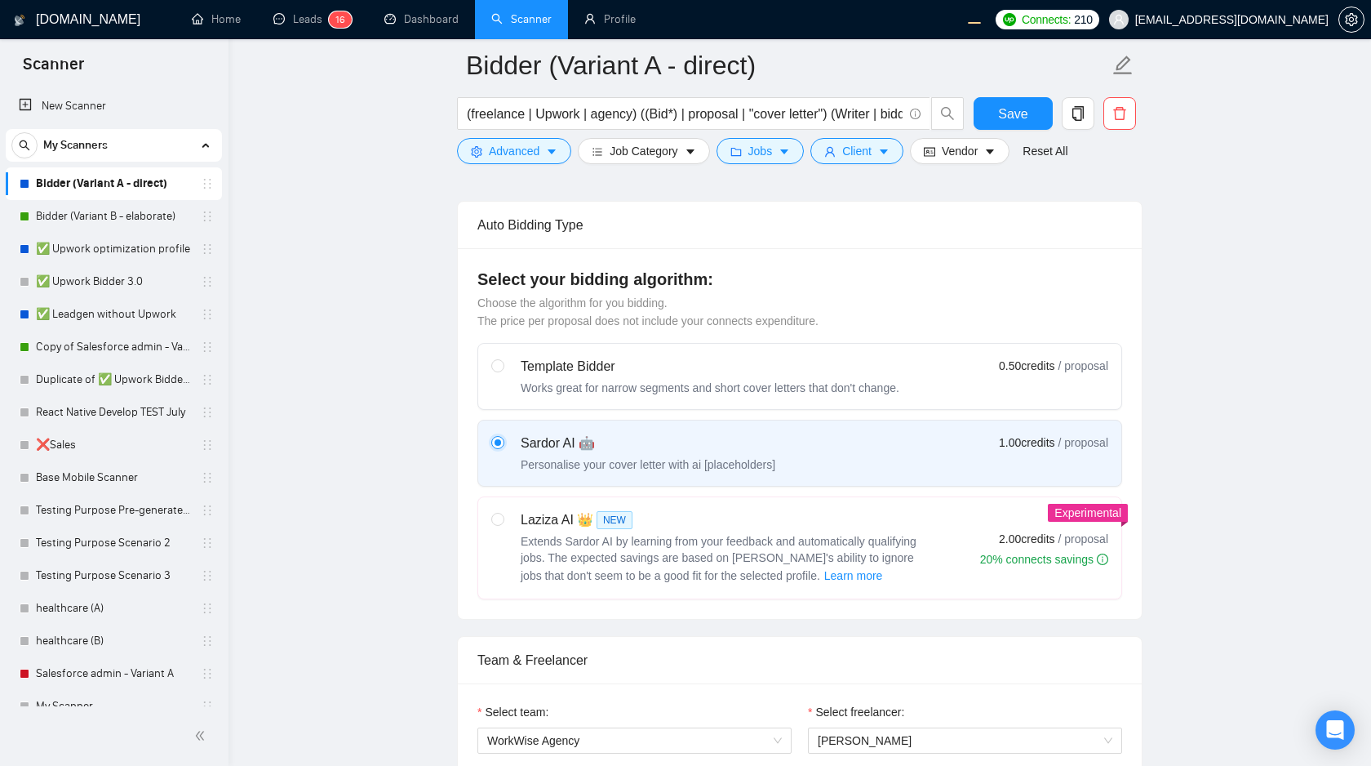
scroll to position [608, 0]
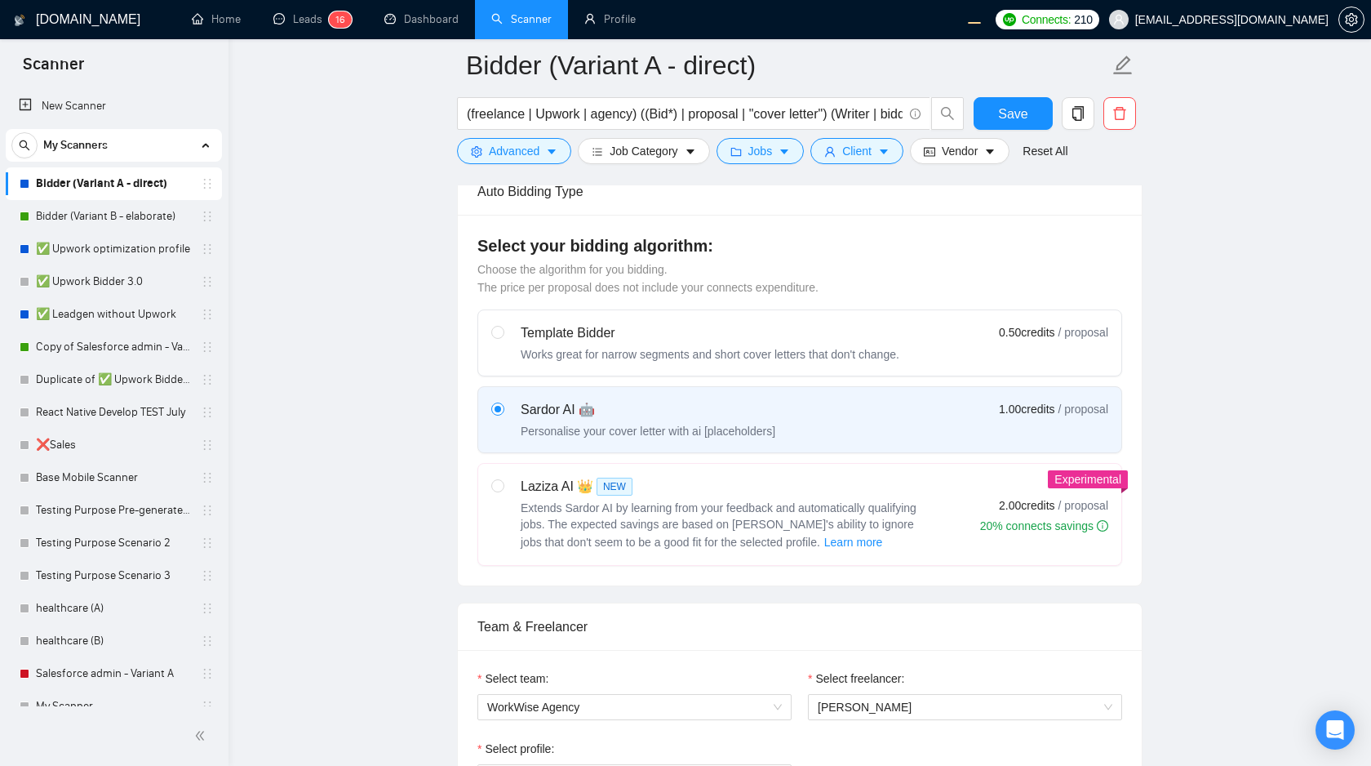
click at [1001, 96] on form "Bidder (Variant A - direct) (freelance | Upwork | agency) ((Bid*) | proposal | …" at bounding box center [800, 105] width 686 height 133
click at [1006, 113] on span "Save" at bounding box center [1012, 114] width 29 height 20
